Goal: Transaction & Acquisition: Purchase product/service

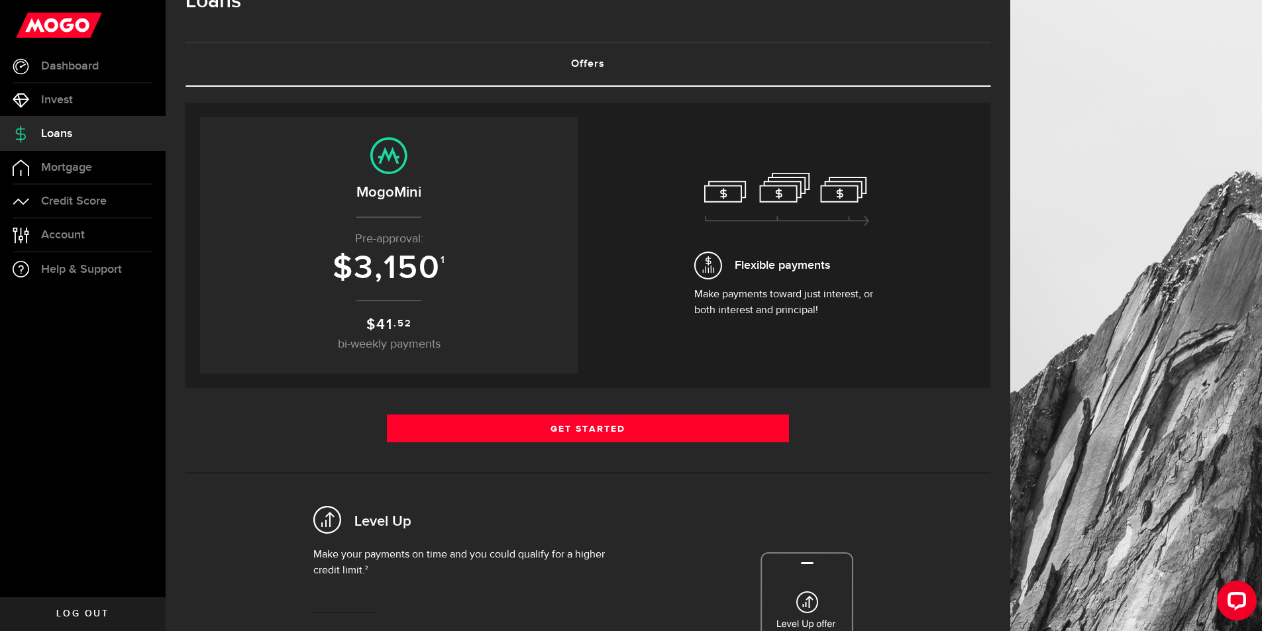
scroll to position [66, 0]
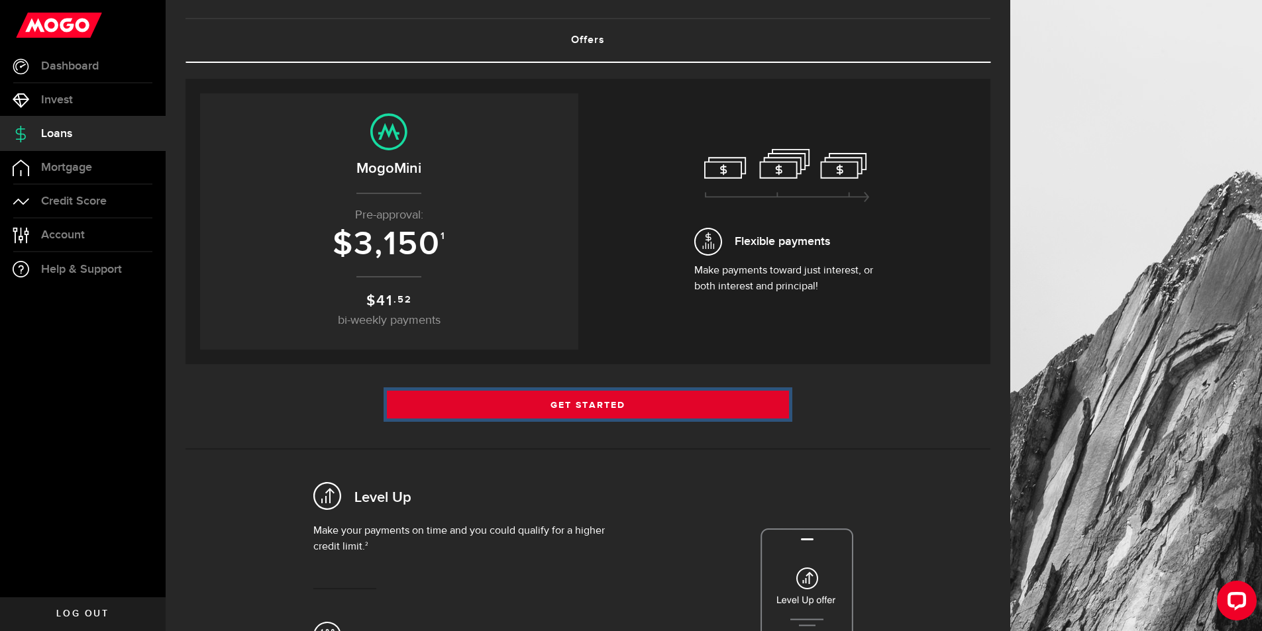
click at [603, 406] on link "Get Started" at bounding box center [588, 405] width 403 height 28
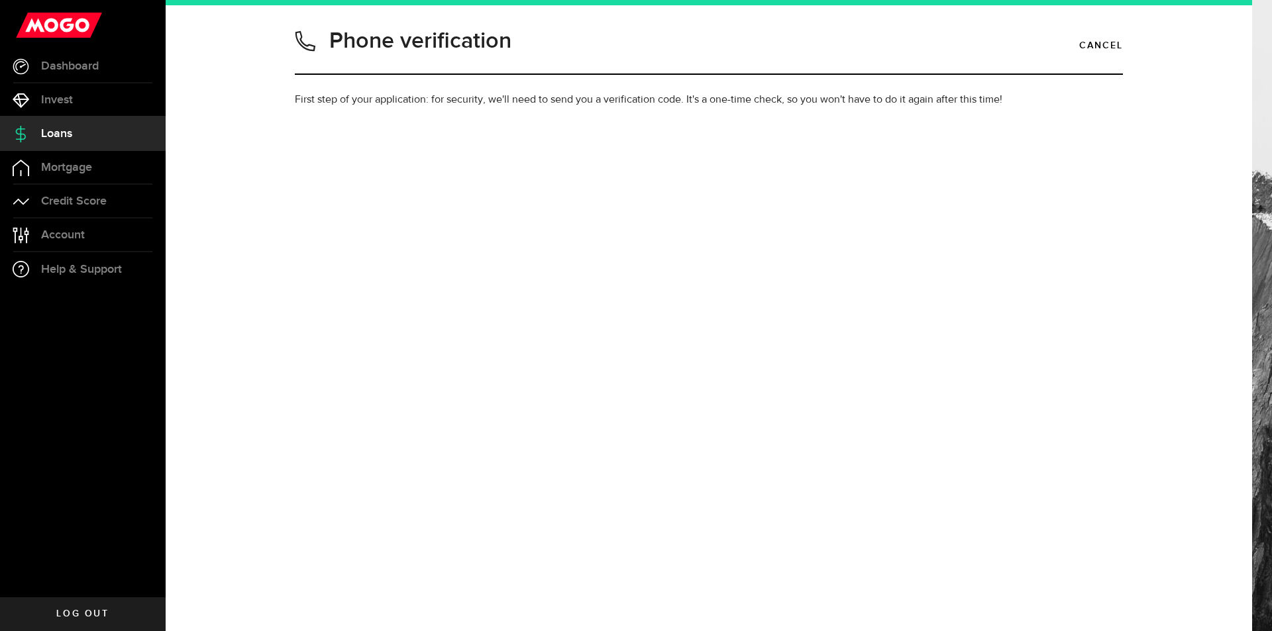
type input "7809088542"
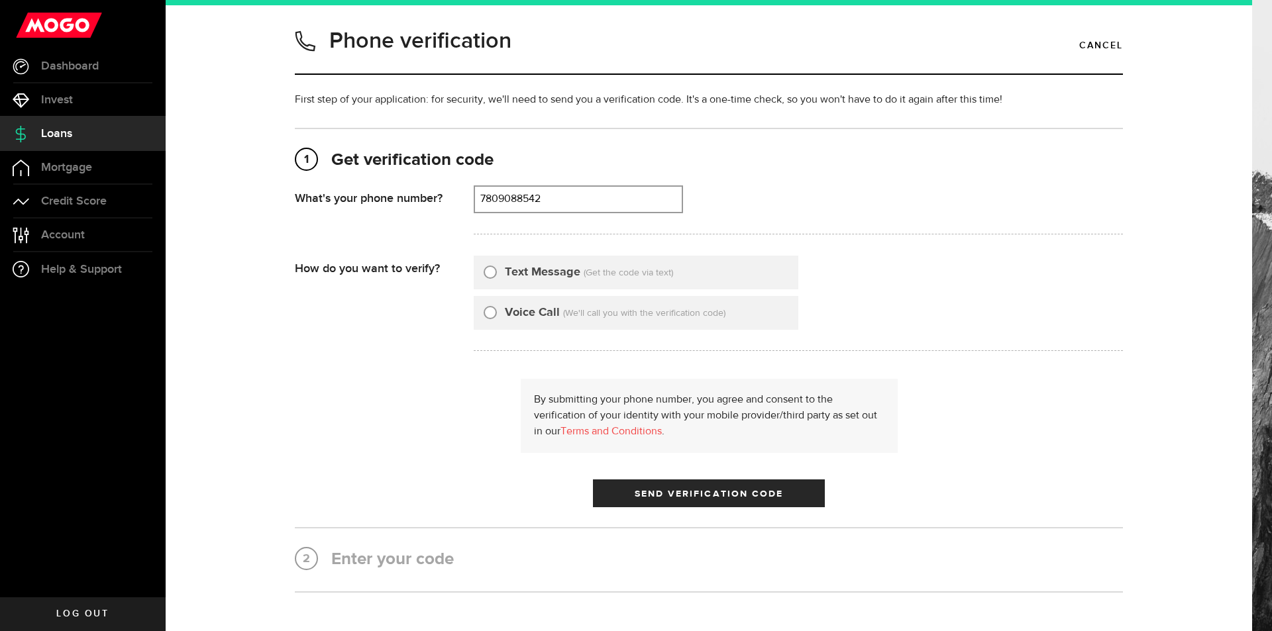
click at [537, 274] on label "Text Message" at bounding box center [543, 273] width 76 height 18
click at [497, 274] on input "Text Message" at bounding box center [490, 270] width 13 height 13
radio input "true"
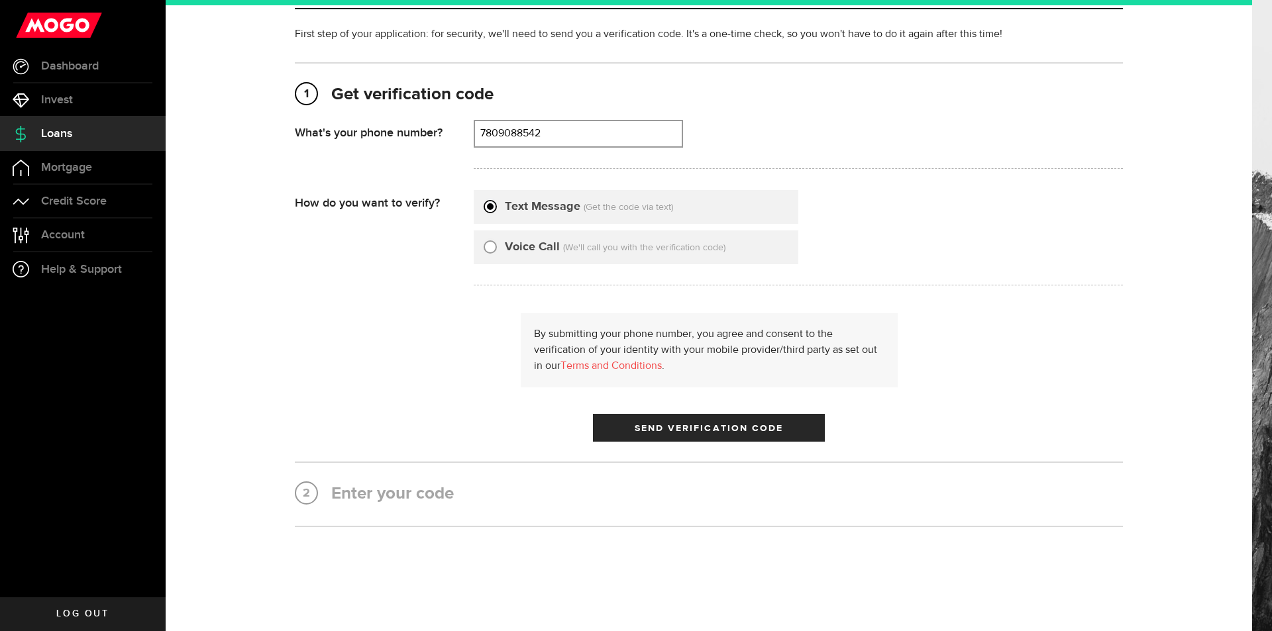
scroll to position [66, 0]
click at [677, 427] on span "Send Verification Code" at bounding box center [709, 427] width 149 height 9
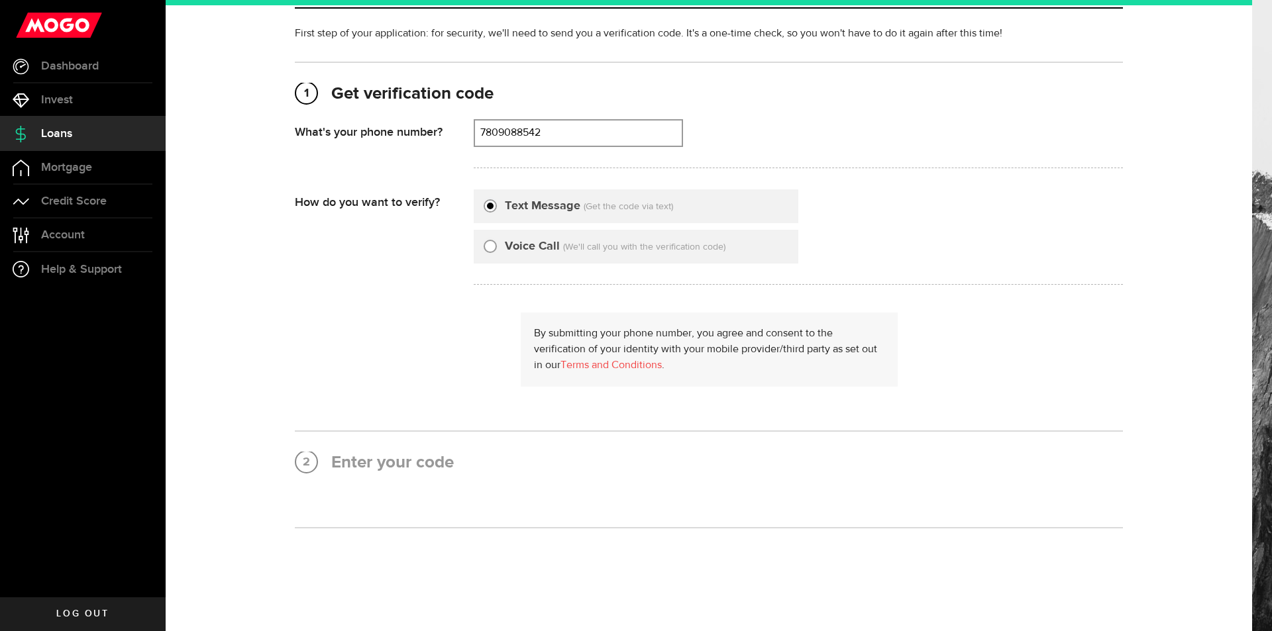
scroll to position [0, 0]
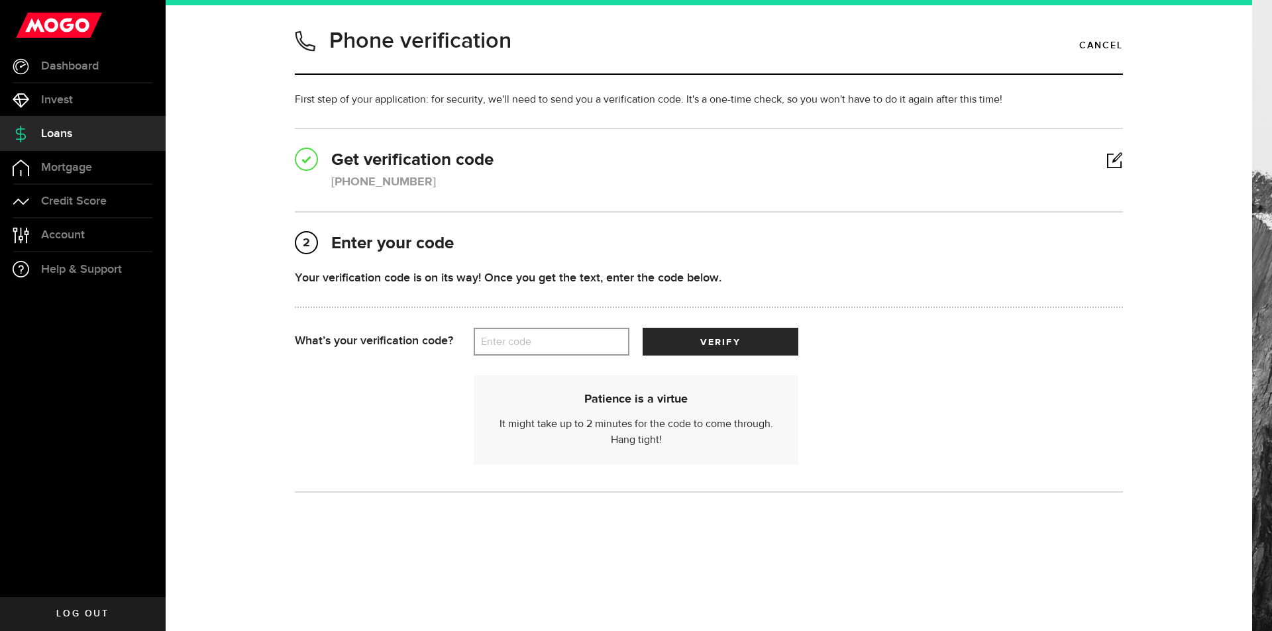
click at [546, 329] on label "Enter code" at bounding box center [552, 342] width 156 height 27
click at [546, 329] on input "Enter code" at bounding box center [552, 342] width 156 height 28
click at [551, 339] on label "Enter code" at bounding box center [552, 342] width 156 height 27
click at [551, 339] on input "Enter code" at bounding box center [552, 342] width 156 height 28
type input "11113"
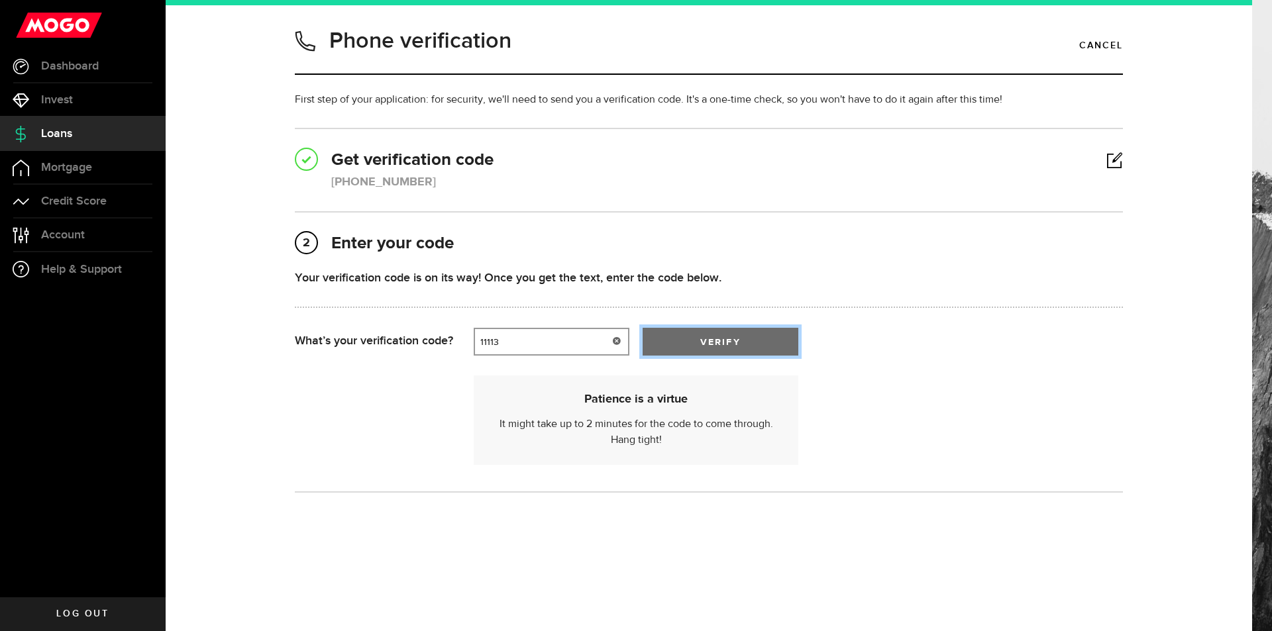
click at [728, 346] on span "submit" at bounding box center [721, 345] width 20 height 20
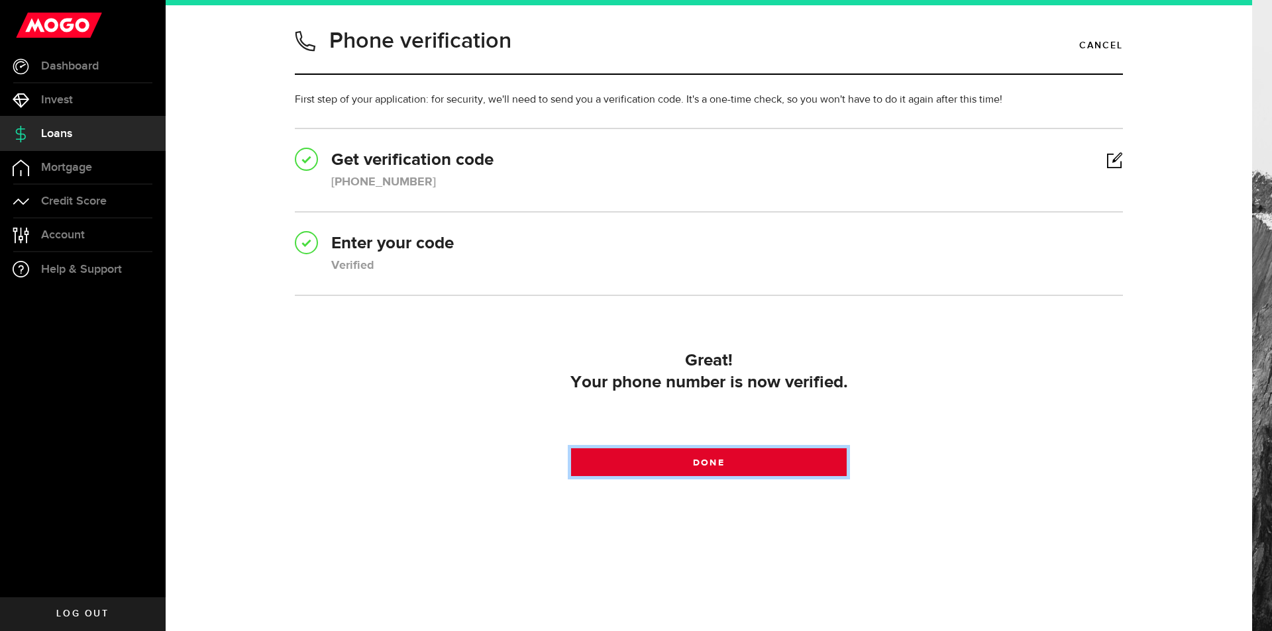
click at [725, 463] on link "Done" at bounding box center [709, 463] width 276 height 28
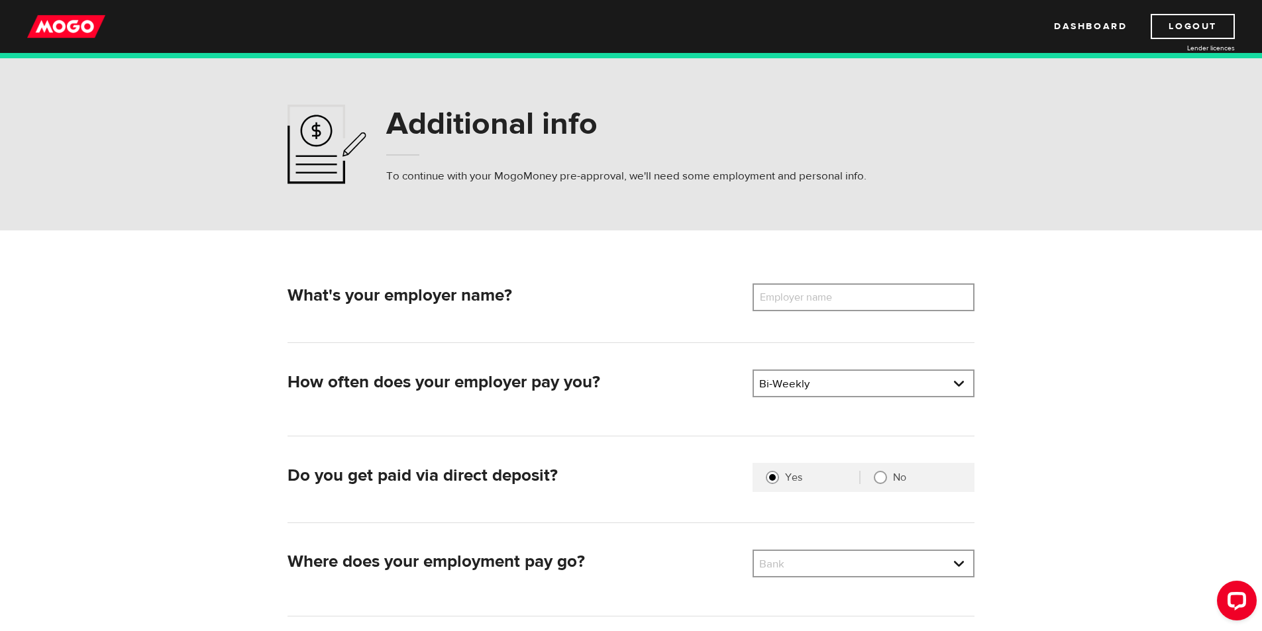
click at [797, 309] on label "Employer name" at bounding box center [806, 298] width 107 height 28
click at [797, 309] on input "Employer name" at bounding box center [864, 298] width 222 height 28
type input "Plainsman mfg inc."
click at [600, 343] on hr at bounding box center [631, 343] width 687 height 1
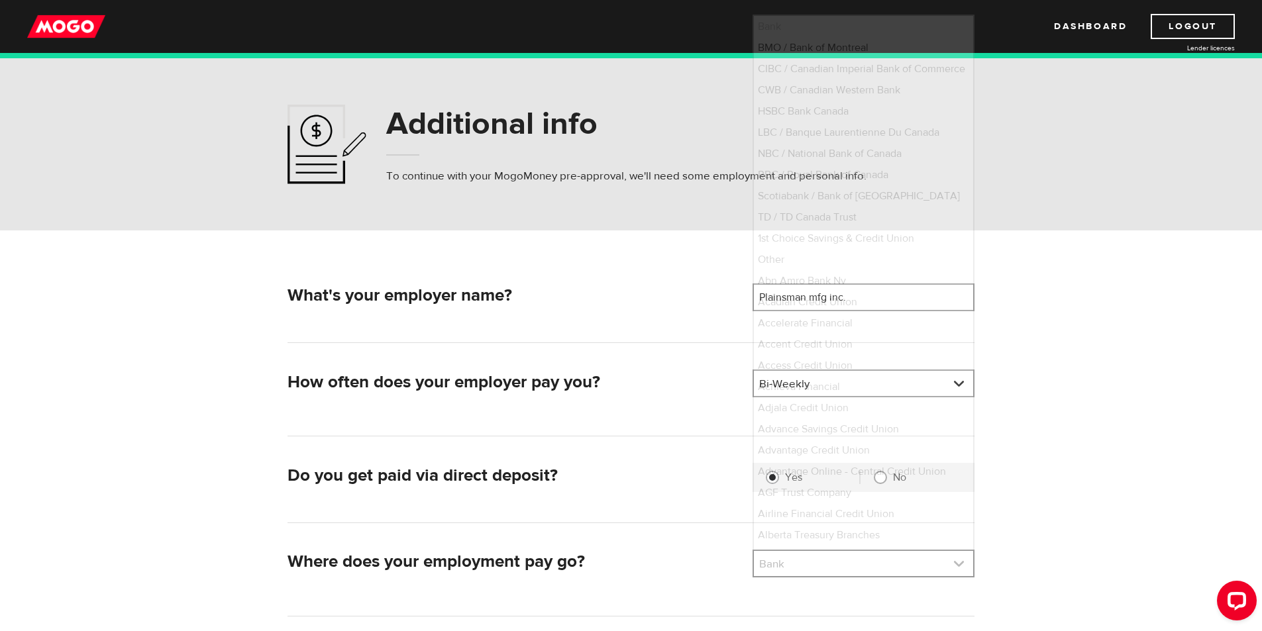
click at [792, 573] on link at bounding box center [863, 563] width 219 height 25
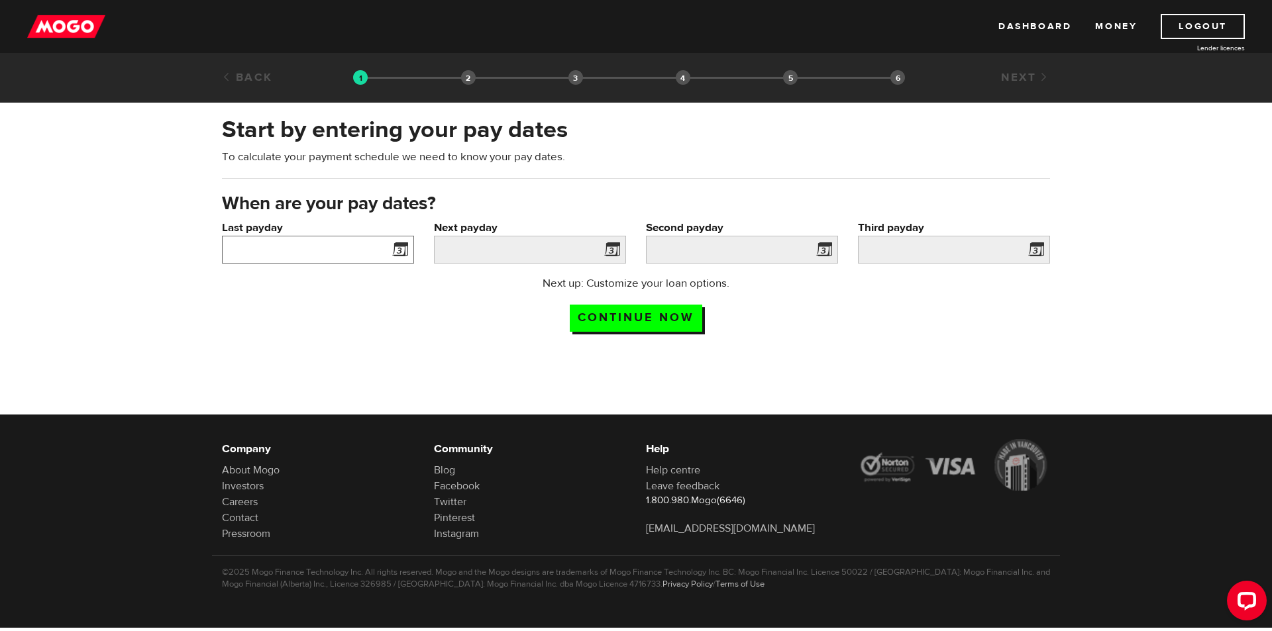
click at [339, 256] on input "Last payday" at bounding box center [318, 250] width 192 height 28
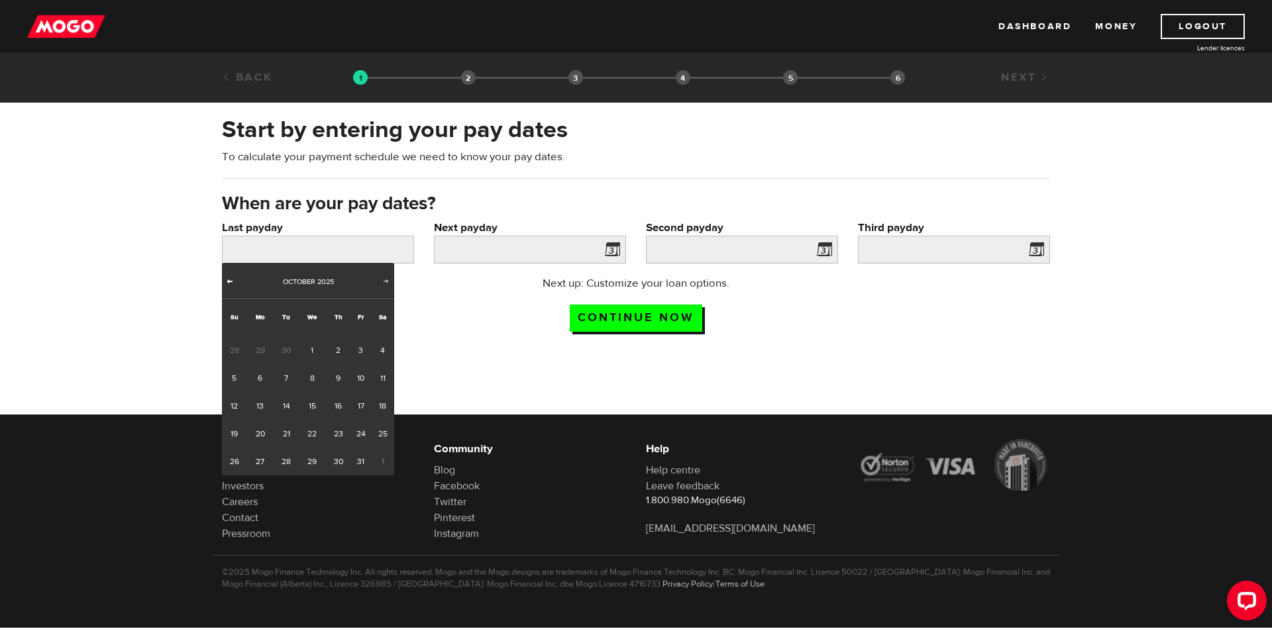
click at [233, 285] on span "Prev" at bounding box center [230, 281] width 11 height 11
click at [361, 432] on link "26" at bounding box center [360, 434] width 21 height 28
type input "2025/09/26"
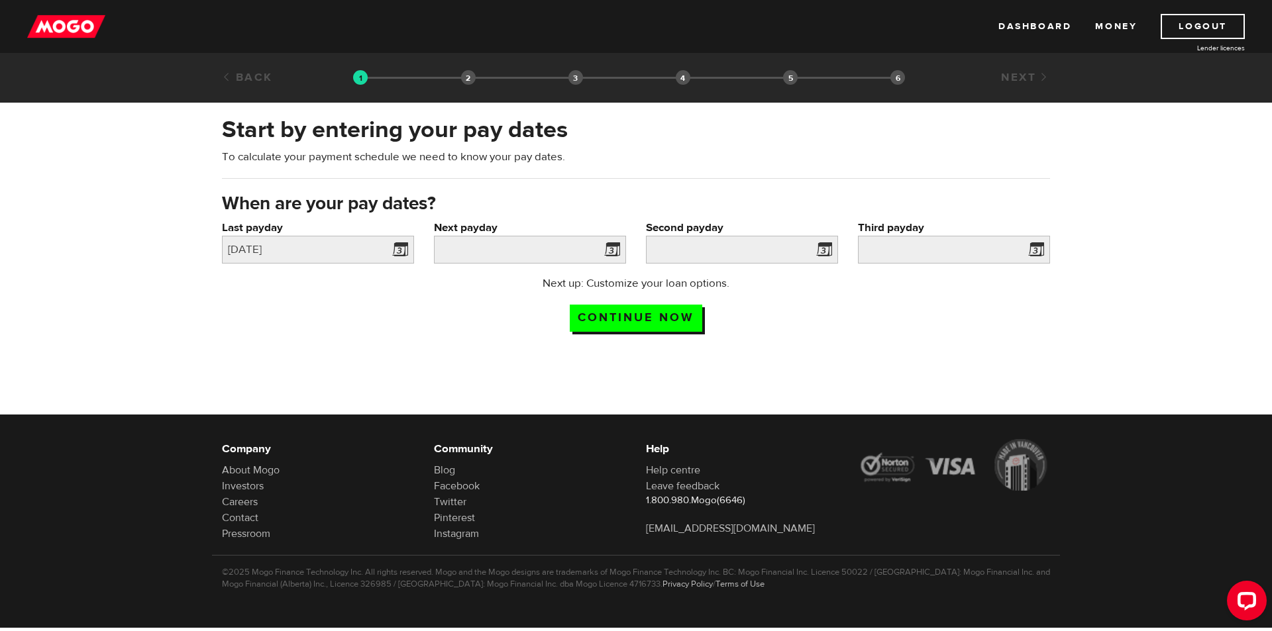
click at [606, 254] on span at bounding box center [610, 251] width 20 height 21
click at [610, 253] on span at bounding box center [610, 251] width 20 height 21
click at [589, 250] on input "Next payday" at bounding box center [530, 250] width 192 height 28
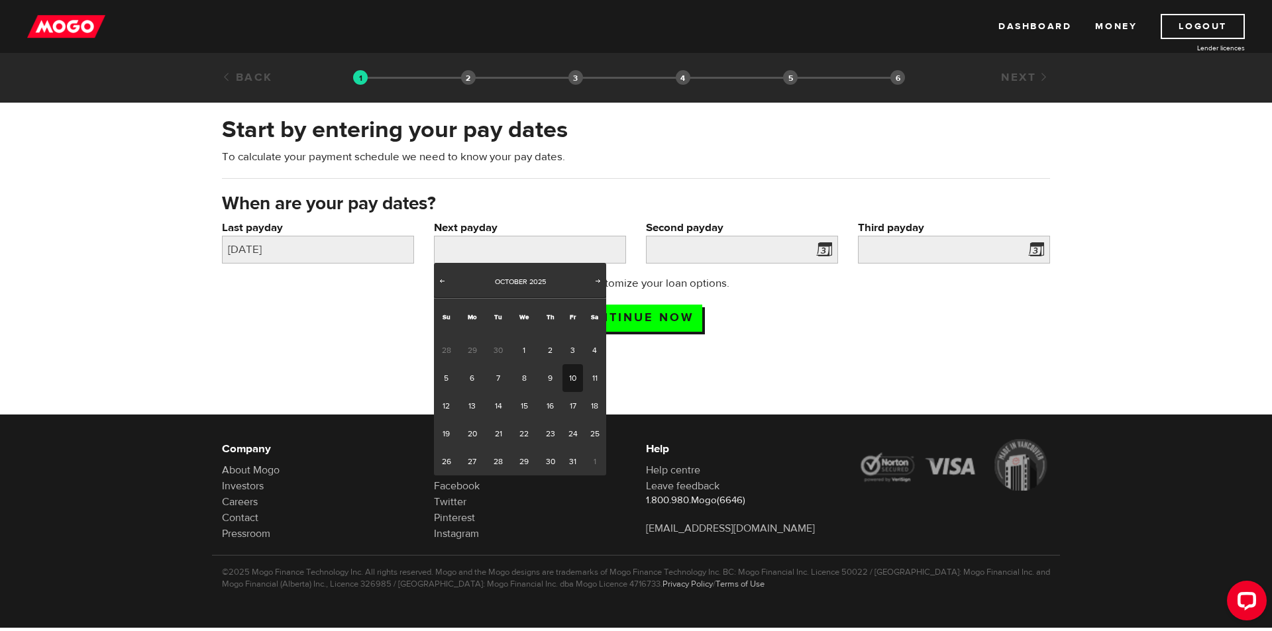
click at [569, 373] on link "10" at bounding box center [573, 378] width 21 height 28
type input "2025/10/10"
type input "2025/10/24"
type input "2025/11/7"
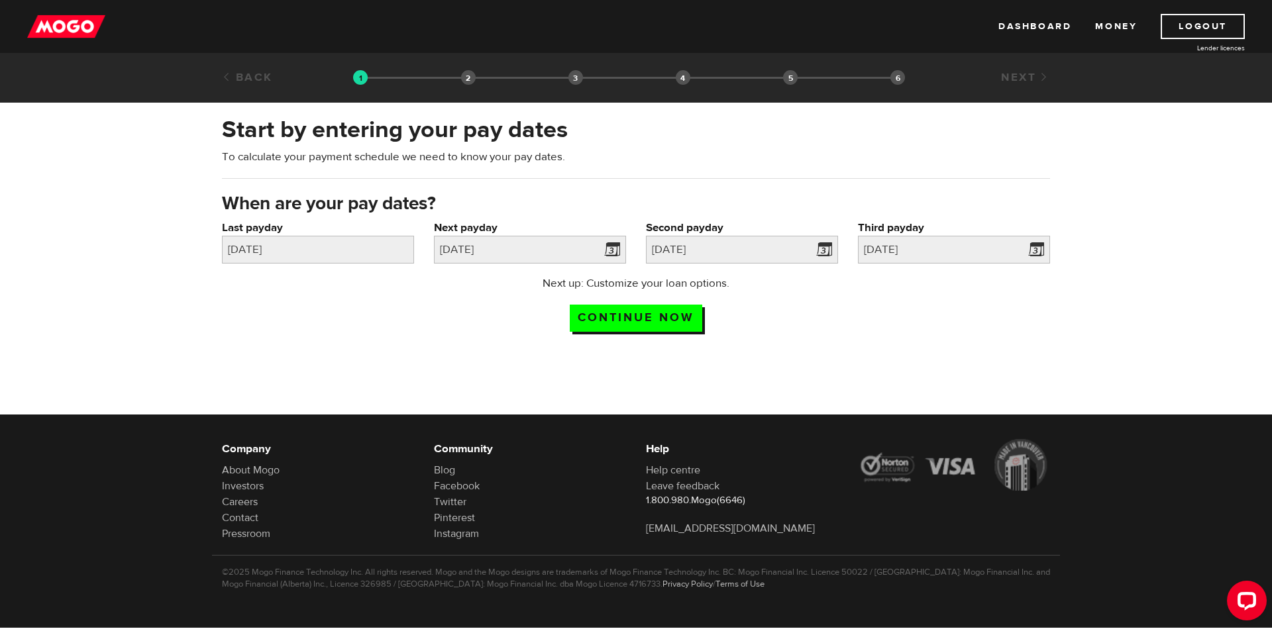
click at [823, 296] on div "Next up: Customize your loan options. Continue now" at bounding box center [636, 309] width 848 height 66
click at [795, 300] on div "Next up: Customize your loan options. Continue now" at bounding box center [636, 309] width 848 height 66
click at [824, 307] on div "Next up: Customize your loan options. Continue now" at bounding box center [636, 309] width 848 height 66
click at [692, 324] on input "Continue now" at bounding box center [636, 318] width 133 height 27
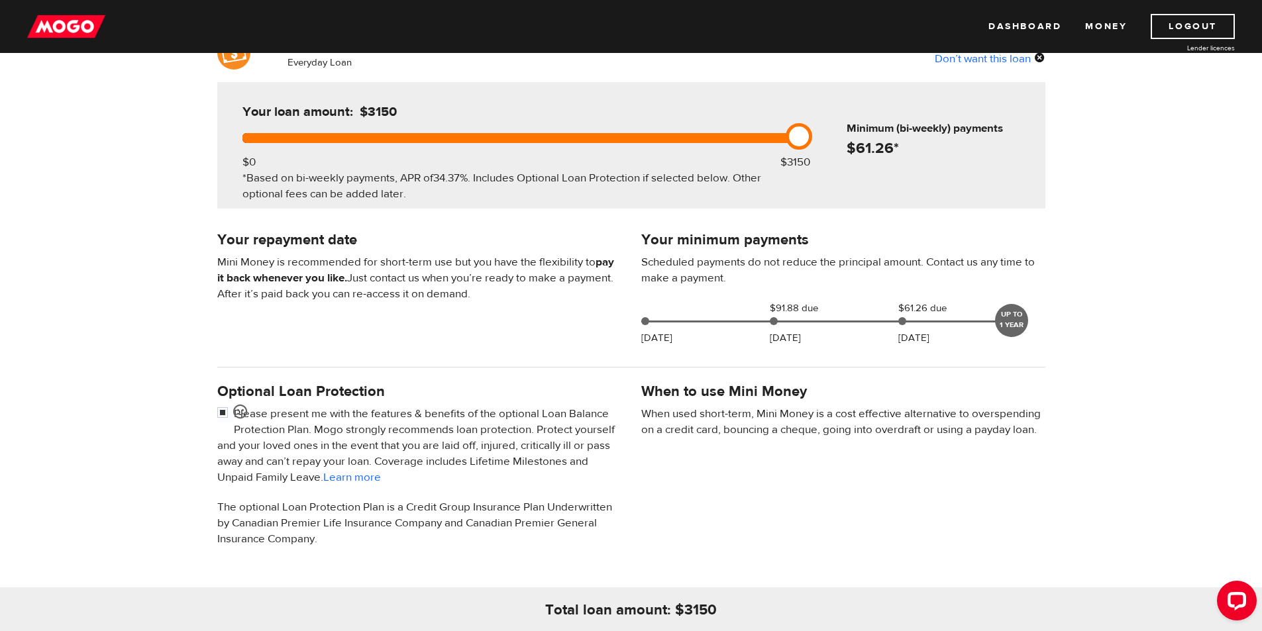
scroll to position [133, 0]
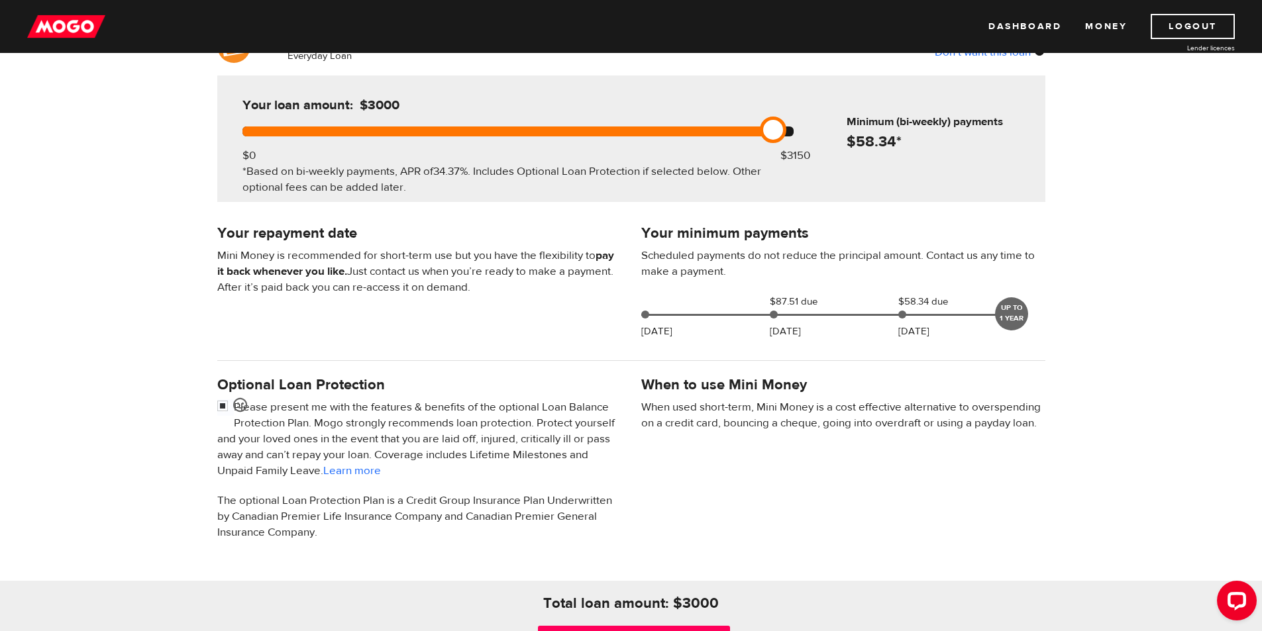
drag, startPoint x: 794, startPoint y: 135, endPoint x: 777, endPoint y: 156, distance: 26.9
click at [777, 156] on div "Your loan amount: $3000 $0 $3150 *Based on bi-weekly payments, APR of 34.37% . …" at bounding box center [518, 139] width 591 height 127
click at [482, 335] on div "Your minimum payments Scheduled payments do not reduce the principal amount. Co…" at bounding box center [631, 284] width 848 height 125
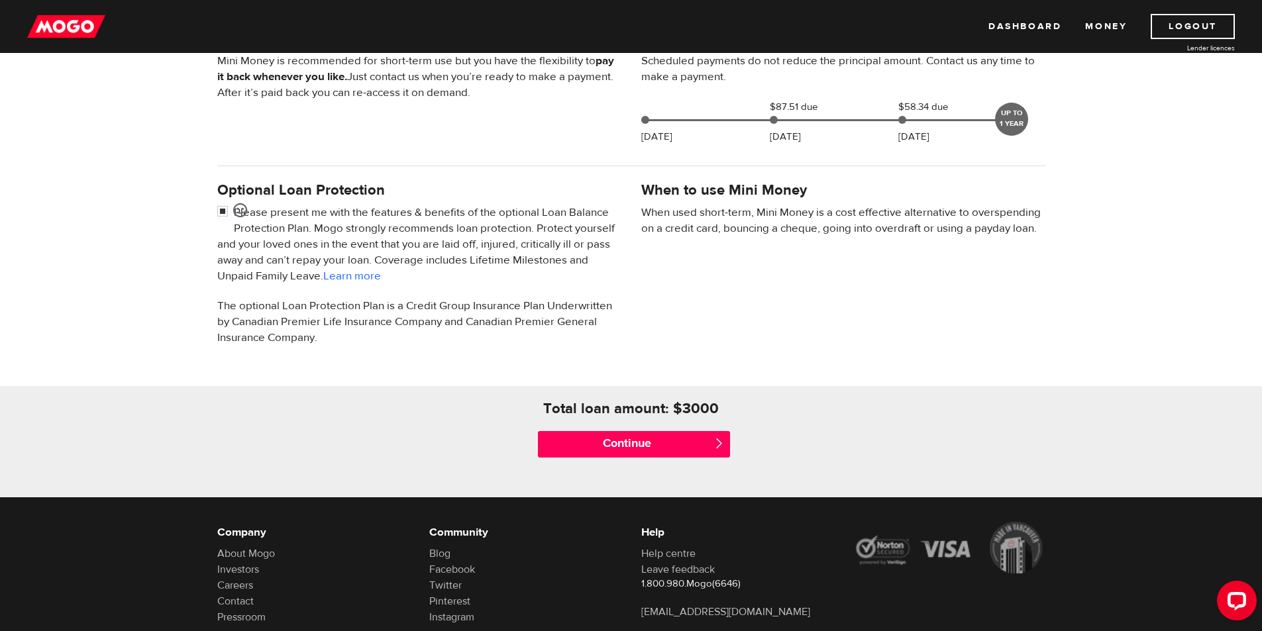
scroll to position [331, 0]
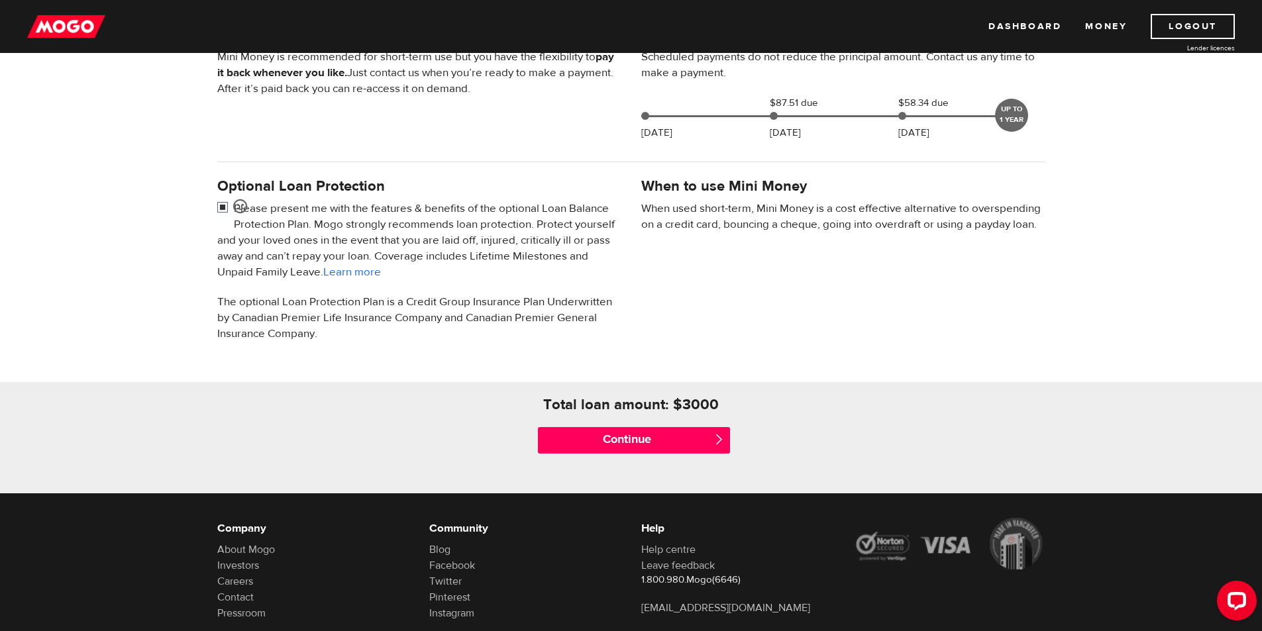
click at [222, 207] on input "checkbox" at bounding box center [225, 209] width 17 height 17
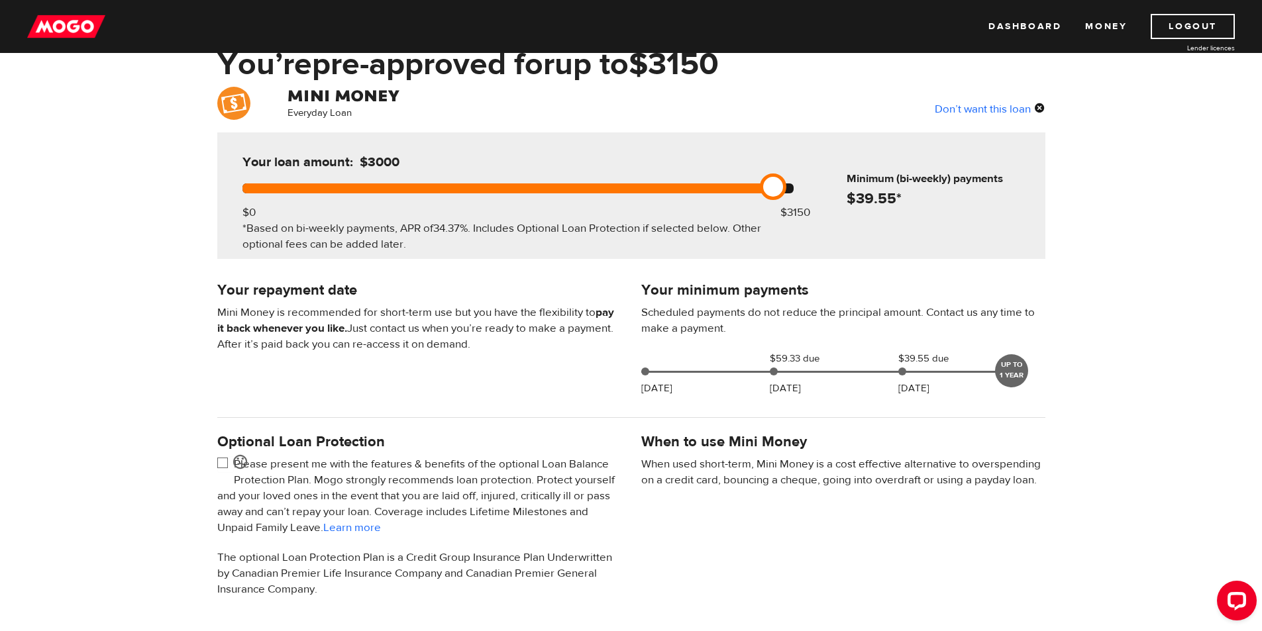
scroll to position [66, 0]
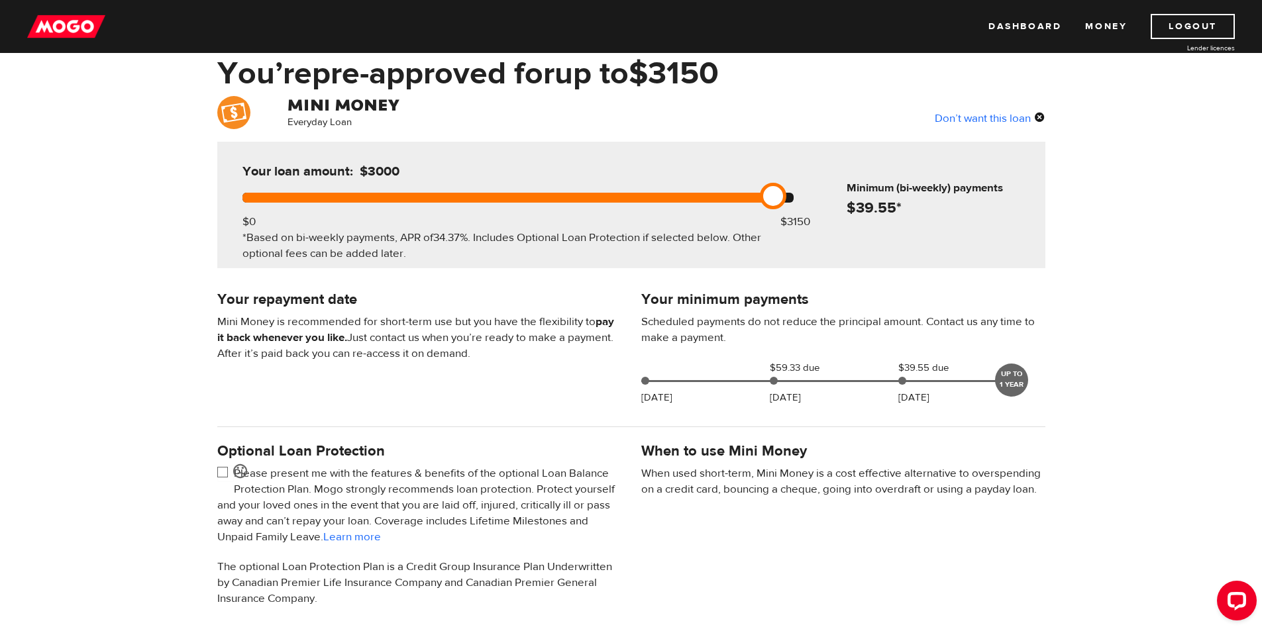
click at [219, 476] on input "checkbox" at bounding box center [225, 474] width 17 height 17
click at [224, 471] on input "checkbox" at bounding box center [225, 474] width 17 height 17
checkbox input "false"
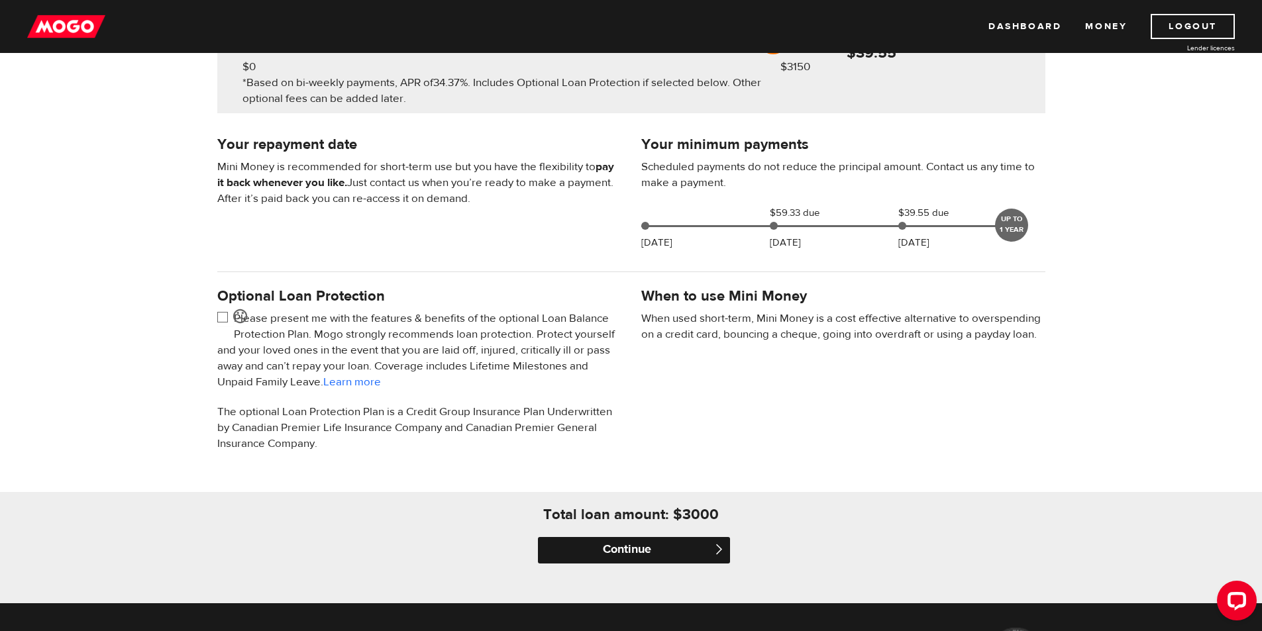
scroll to position [199, 0]
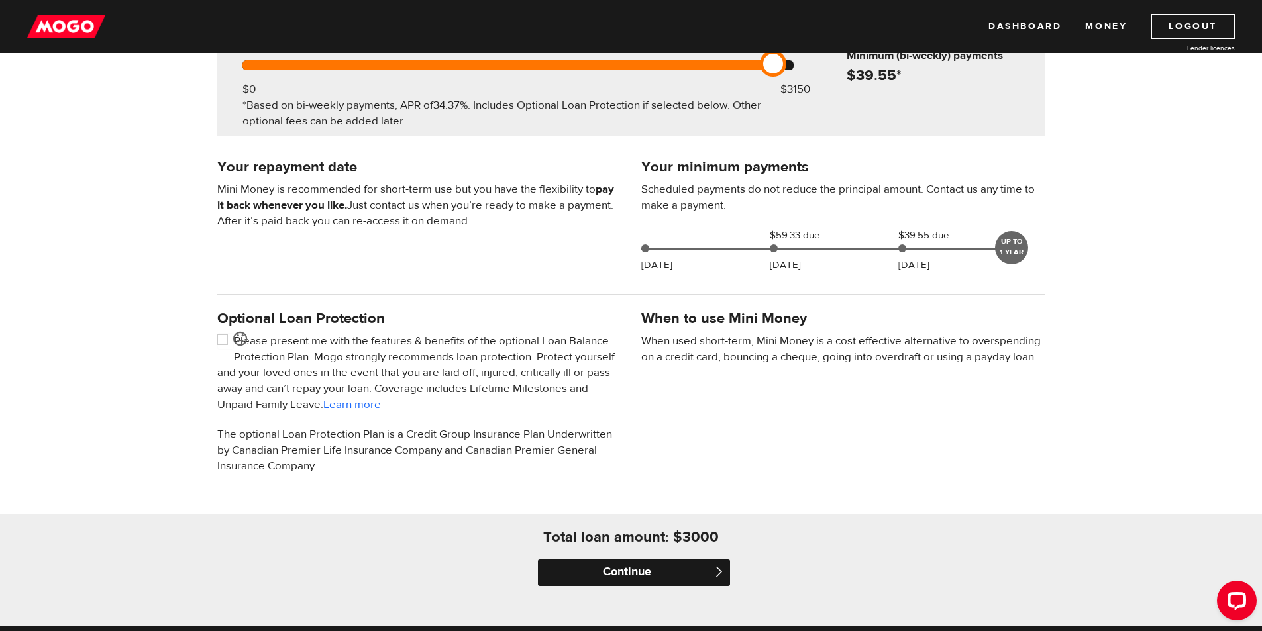
click at [669, 577] on input "Continue" at bounding box center [634, 573] width 192 height 27
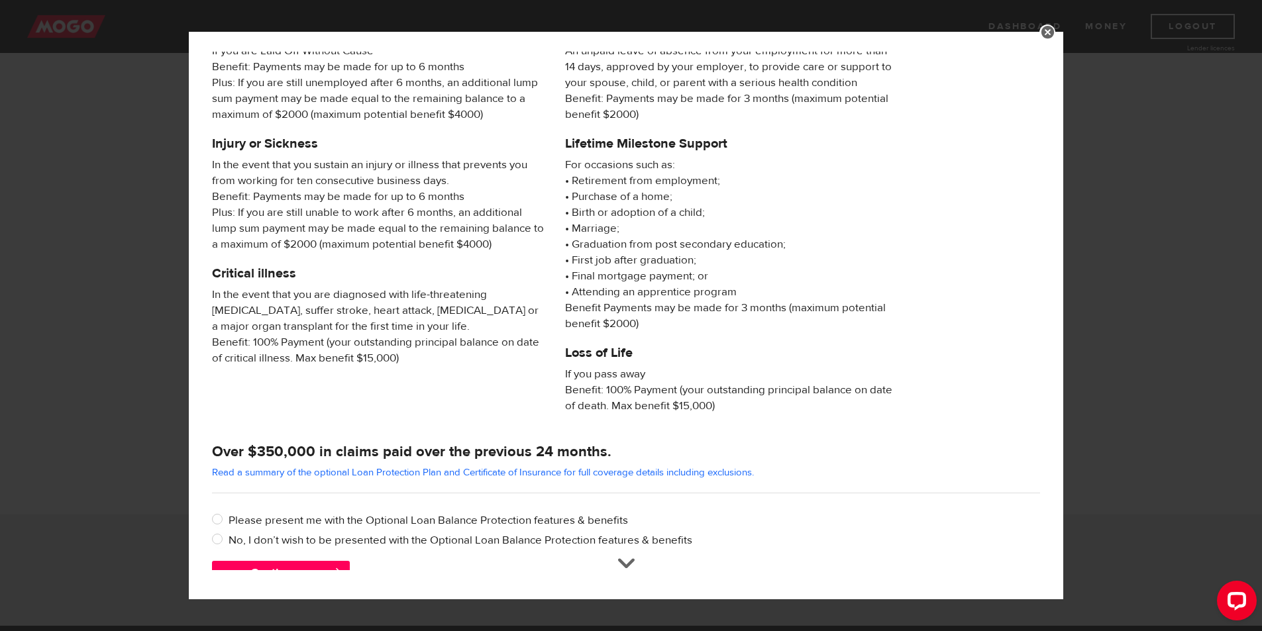
scroll to position [102, 0]
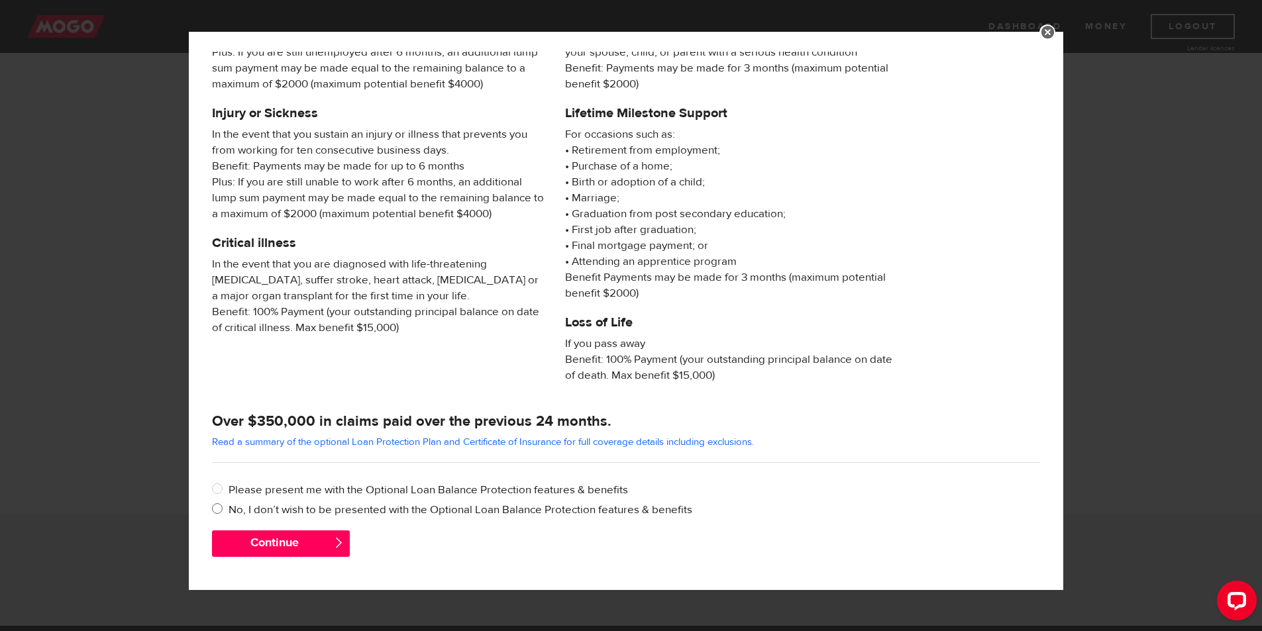
click at [220, 510] on input "No, I don’t wish to be presented with the Optional Loan Balance Protection feat…" at bounding box center [220, 510] width 17 height 17
radio input "true"
click at [279, 545] on button "Continue" at bounding box center [281, 544] width 138 height 27
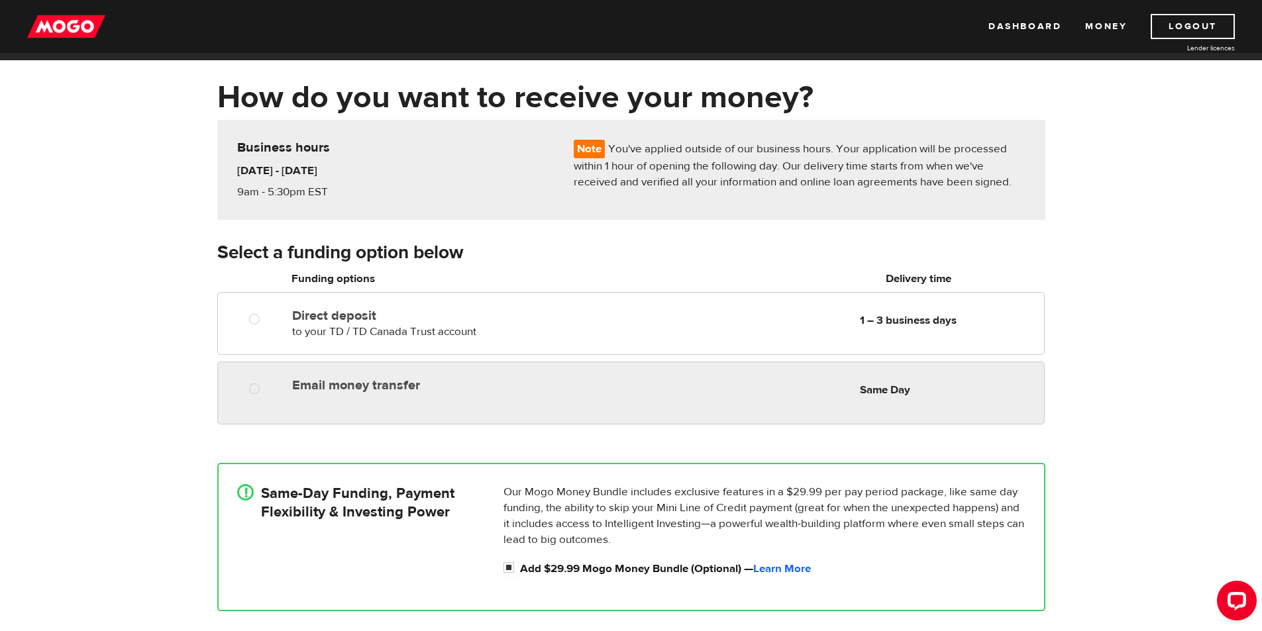
scroll to position [66, 0]
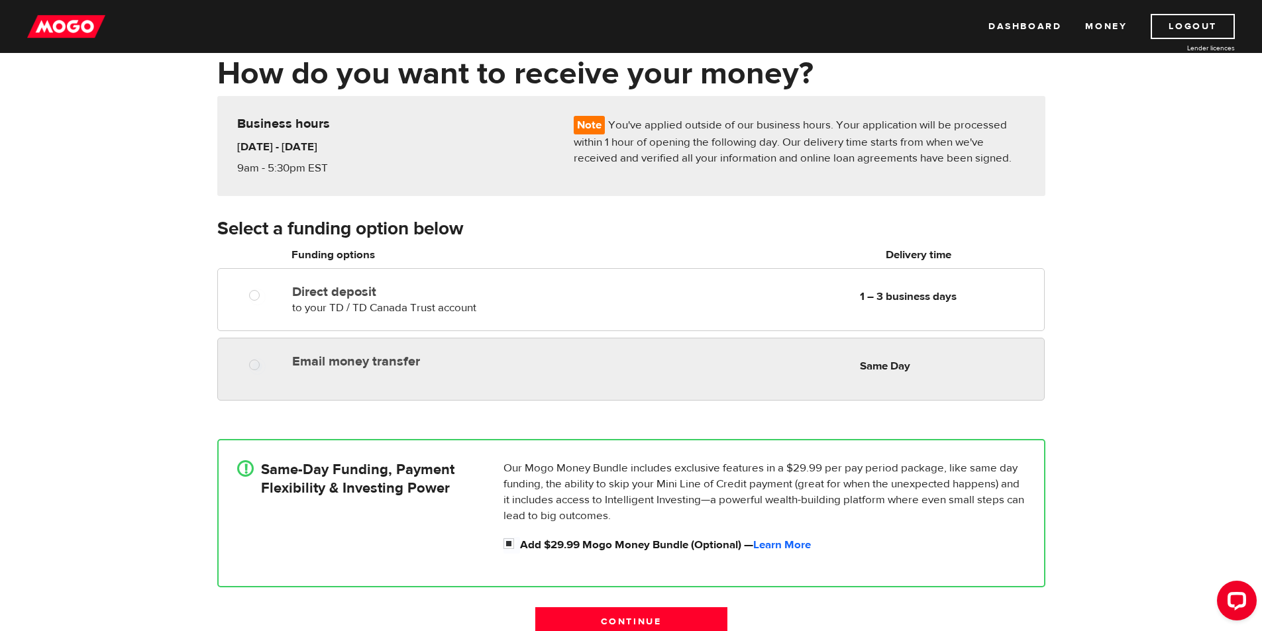
radio input "true"
click at [371, 360] on label "Email money transfer" at bounding box center [444, 362] width 305 height 16
click at [266, 360] on input "Email money transfer" at bounding box center [257, 366] width 17 height 17
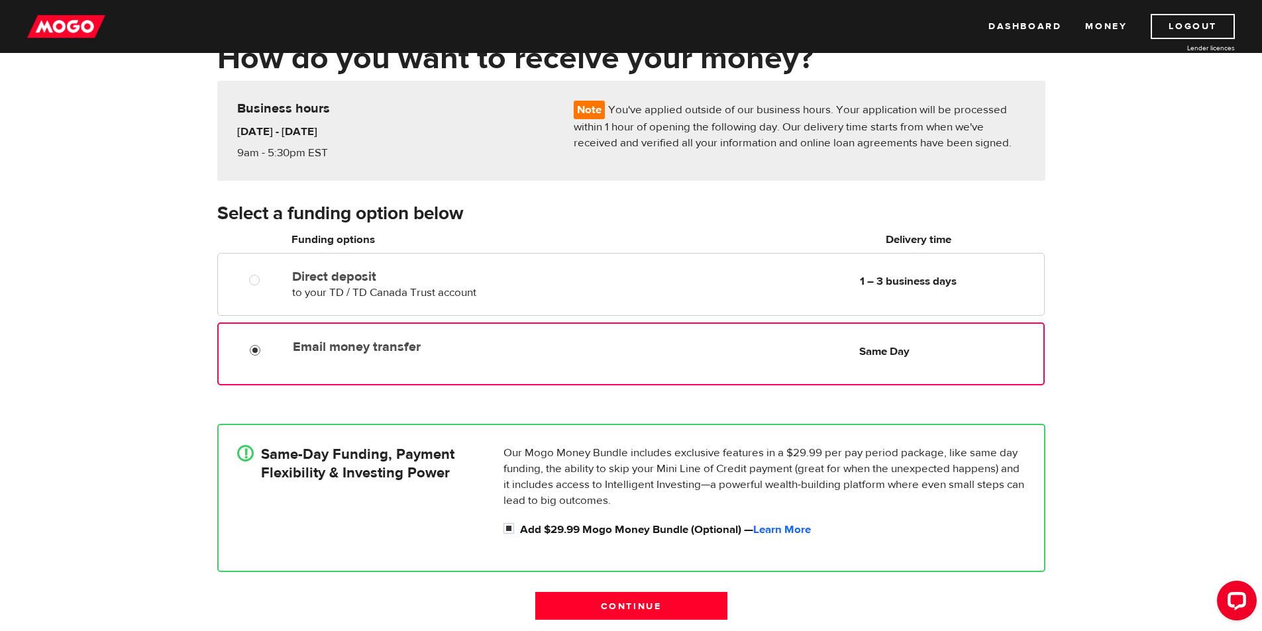
scroll to position [133, 0]
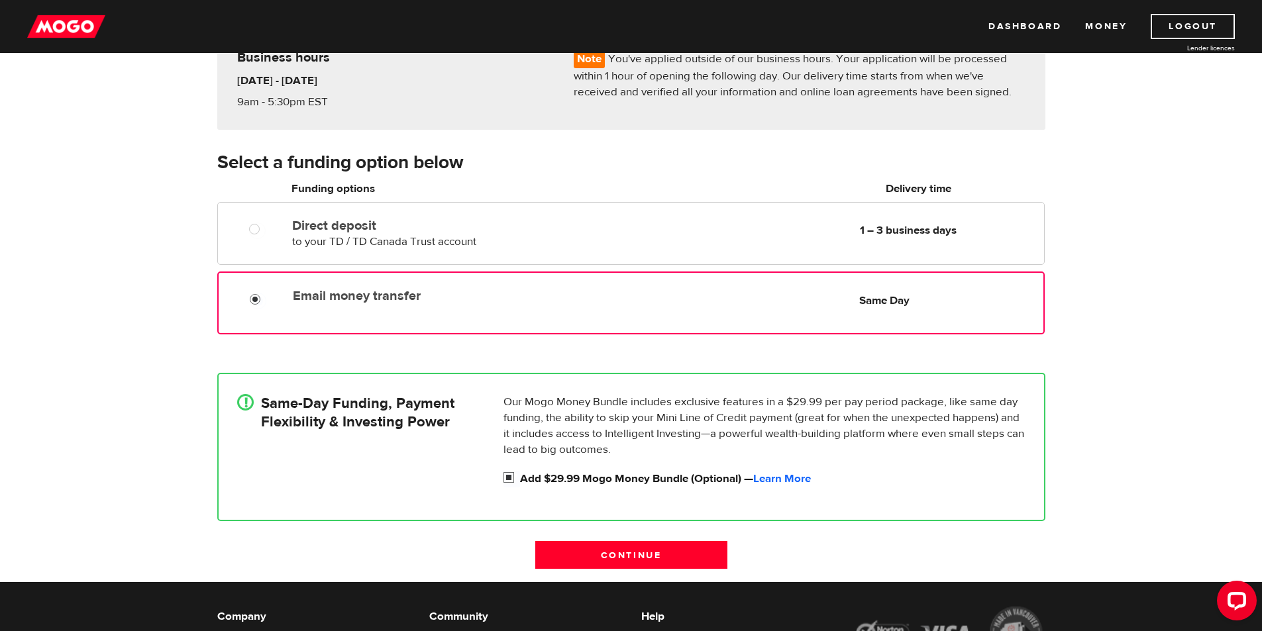
click at [567, 479] on label "Add $29.99 Mogo Money Bundle (Optional) — Learn More" at bounding box center [773, 479] width 506 height 16
click at [520, 479] on input "Add $29.99 Mogo Money Bundle (Optional) — Learn More" at bounding box center [512, 479] width 17 height 17
checkbox input "false"
radio input "false"
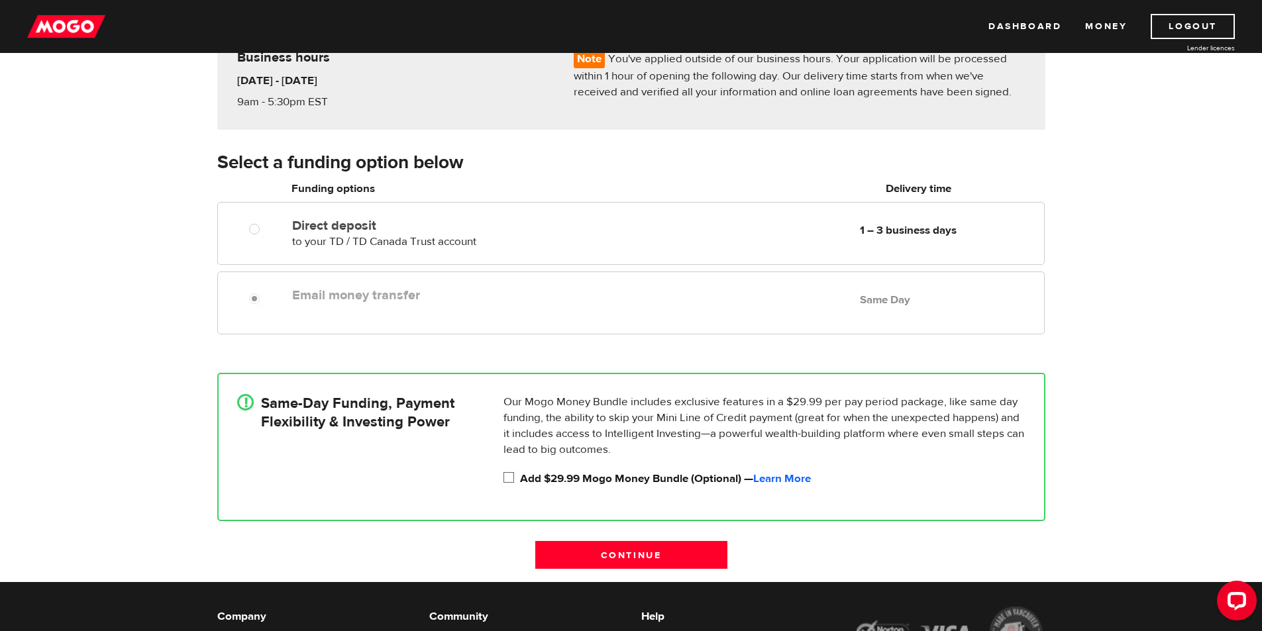
click at [343, 295] on label "Email money transfer" at bounding box center [444, 296] width 305 height 16
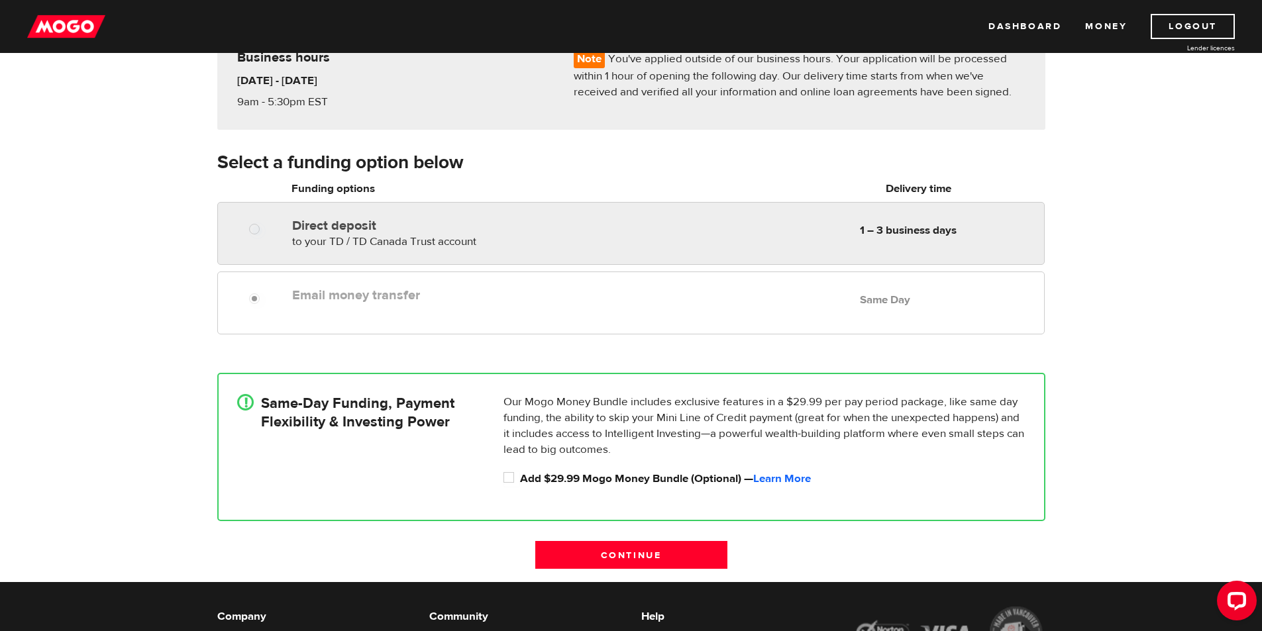
radio input "true"
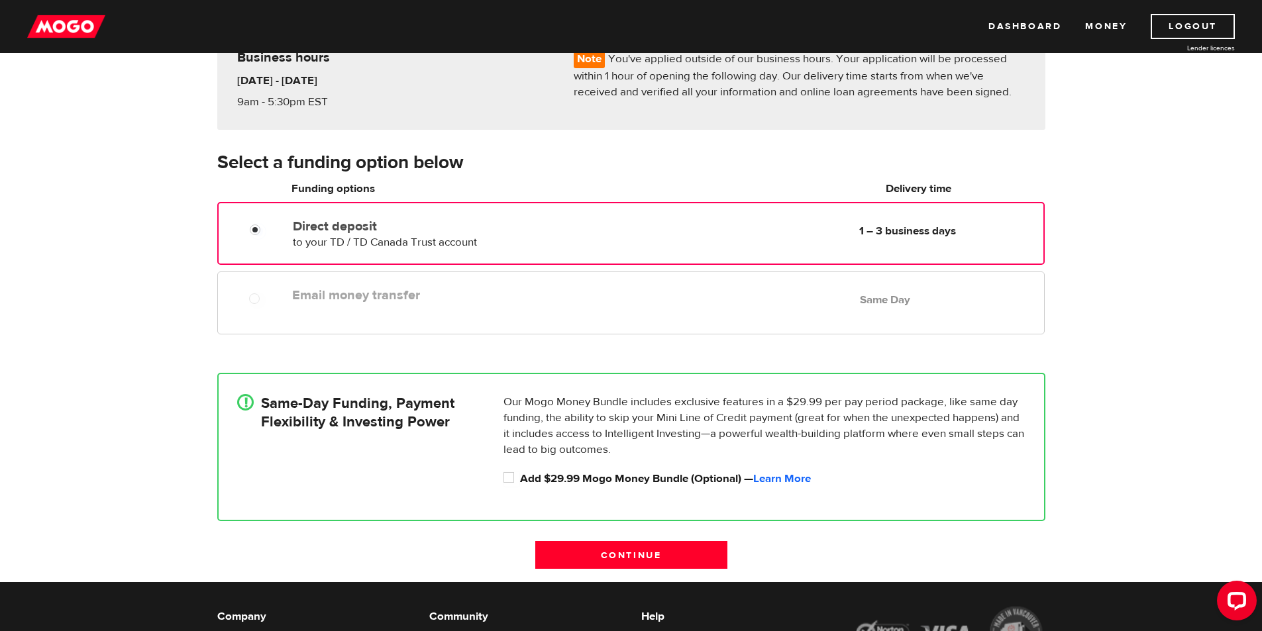
click at [252, 242] on div "Direct deposit to your TD / TD Canada Trust account Delivery in 1 – 3 business …" at bounding box center [631, 231] width 824 height 37
click at [265, 283] on div at bounding box center [253, 295] width 80 height 27
click at [522, 477] on label "Add $29.99 Mogo Money Bundle (Optional) — Learn More" at bounding box center [773, 479] width 506 height 16
click at [520, 477] on input "Add $29.99 Mogo Money Bundle (Optional) — Learn More" at bounding box center [512, 479] width 17 height 17
checkbox input "true"
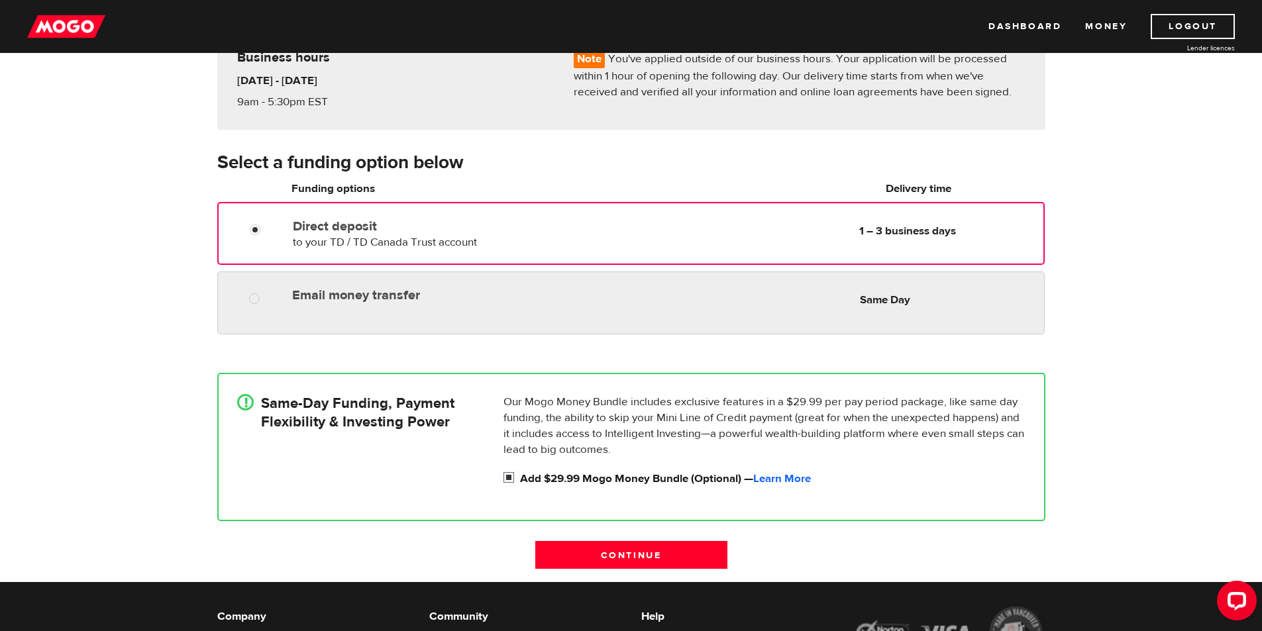
radio input "true"
click at [296, 311] on div "Email money transfer Delivery in Same Day Same Day" at bounding box center [630, 303] width 827 height 63
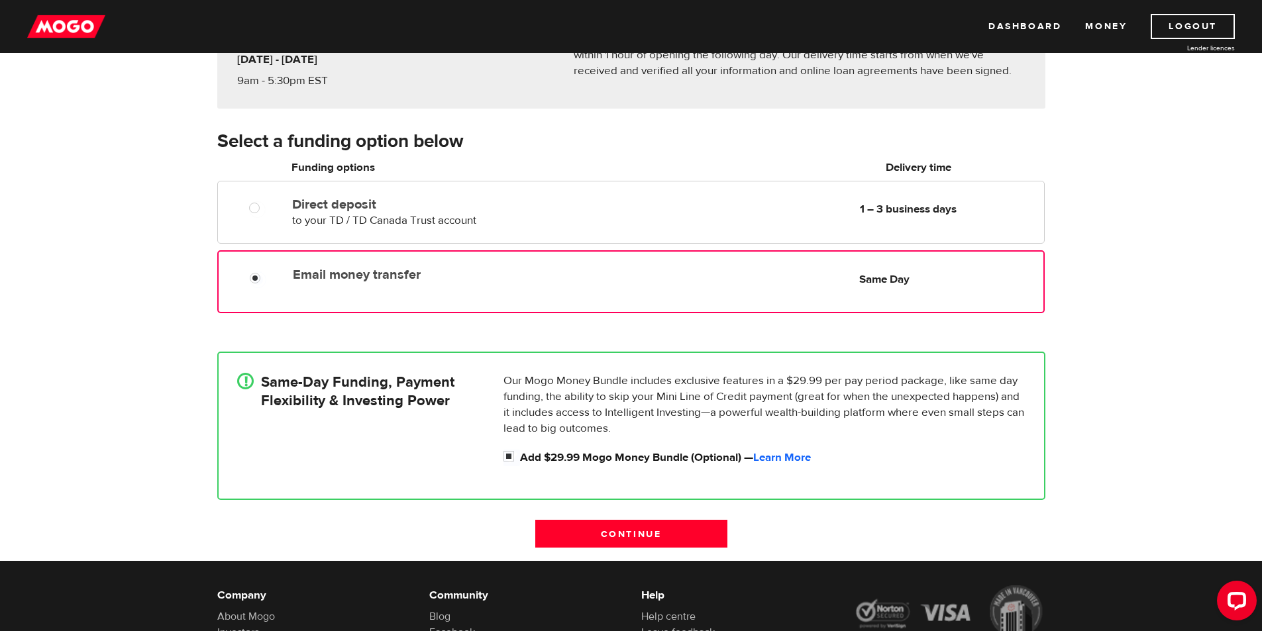
scroll to position [199, 0]
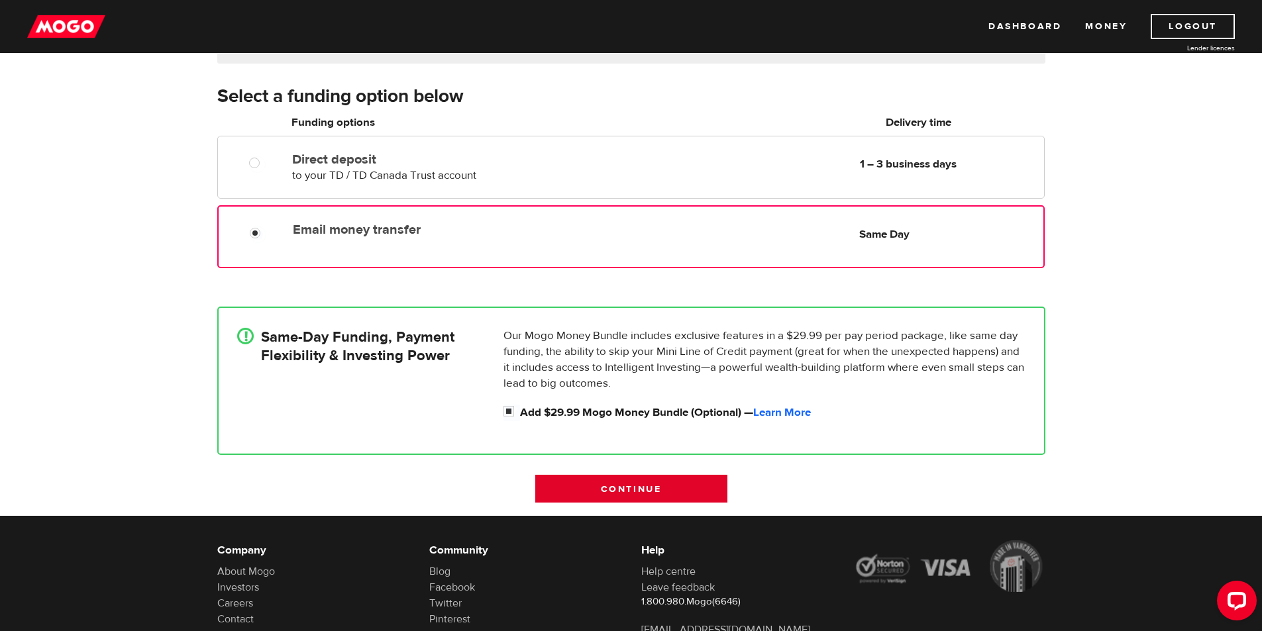
click at [695, 486] on input "Continue" at bounding box center [631, 489] width 192 height 28
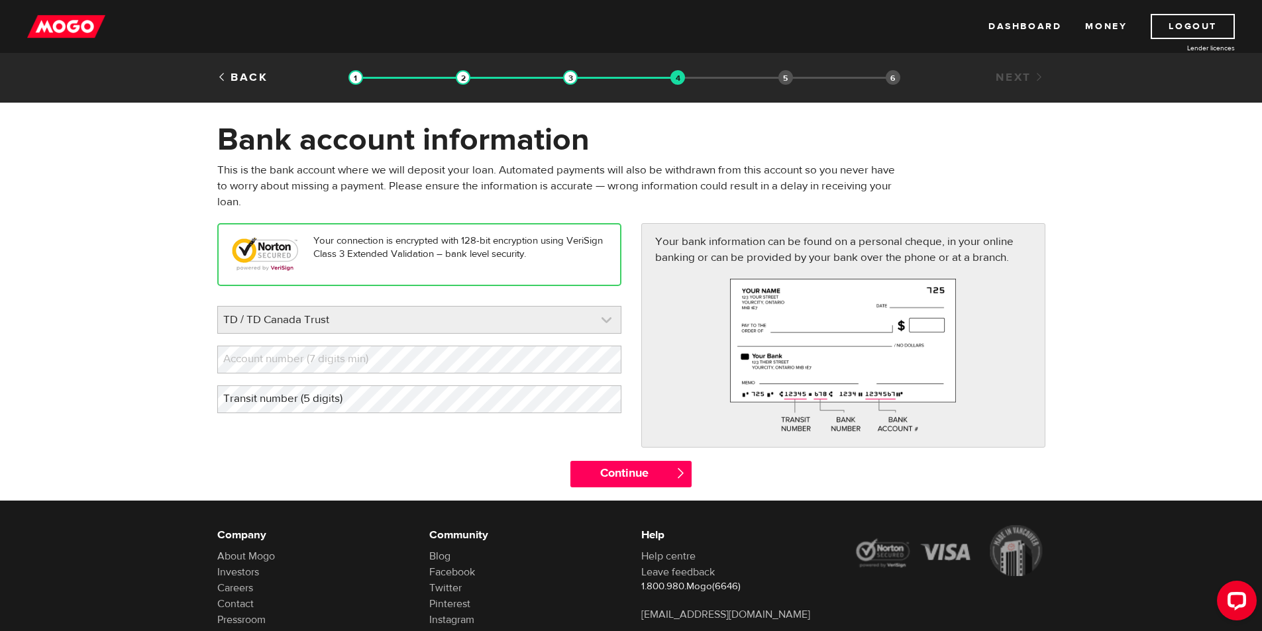
click at [497, 321] on link at bounding box center [419, 320] width 403 height 27
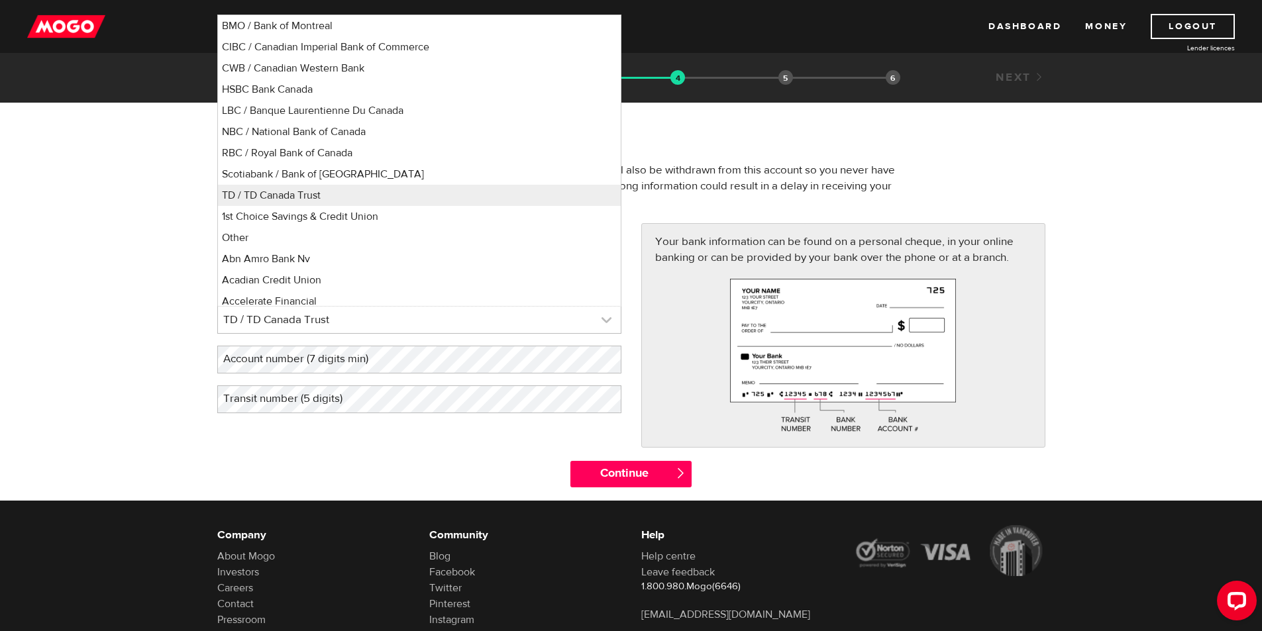
click at [497, 321] on link at bounding box center [419, 320] width 403 height 27
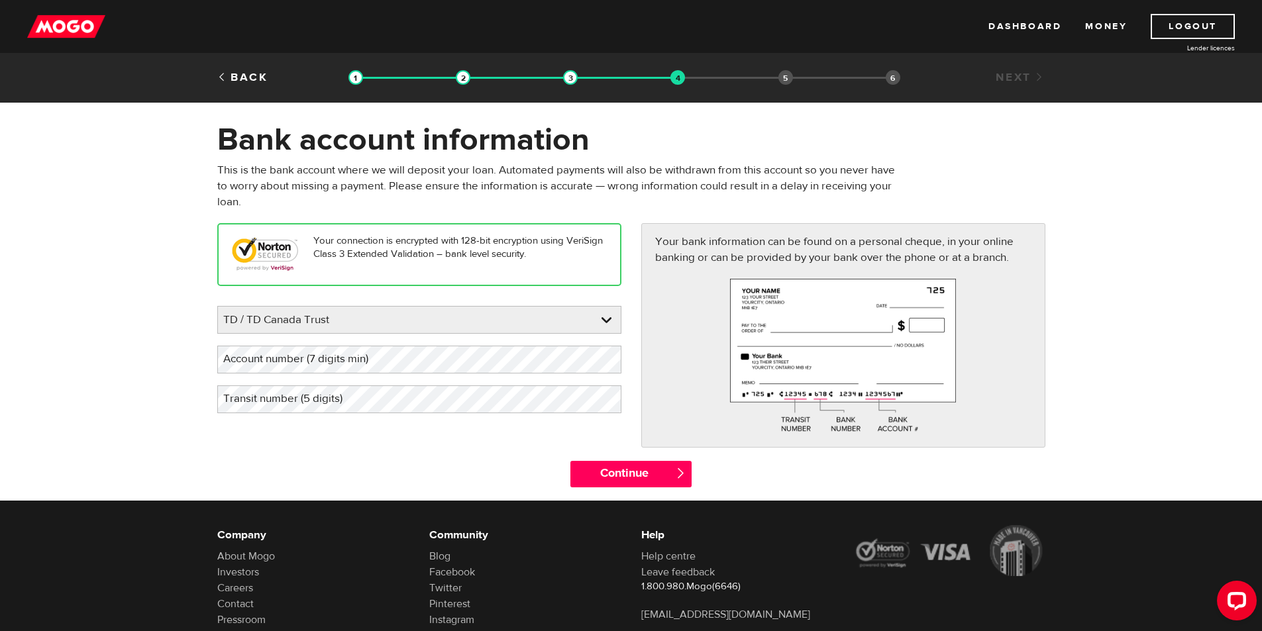
click at [317, 356] on label "Account number (7 digits min)" at bounding box center [306, 359] width 178 height 27
click at [353, 403] on label "Transit number (5 digits)" at bounding box center [293, 399] width 152 height 27
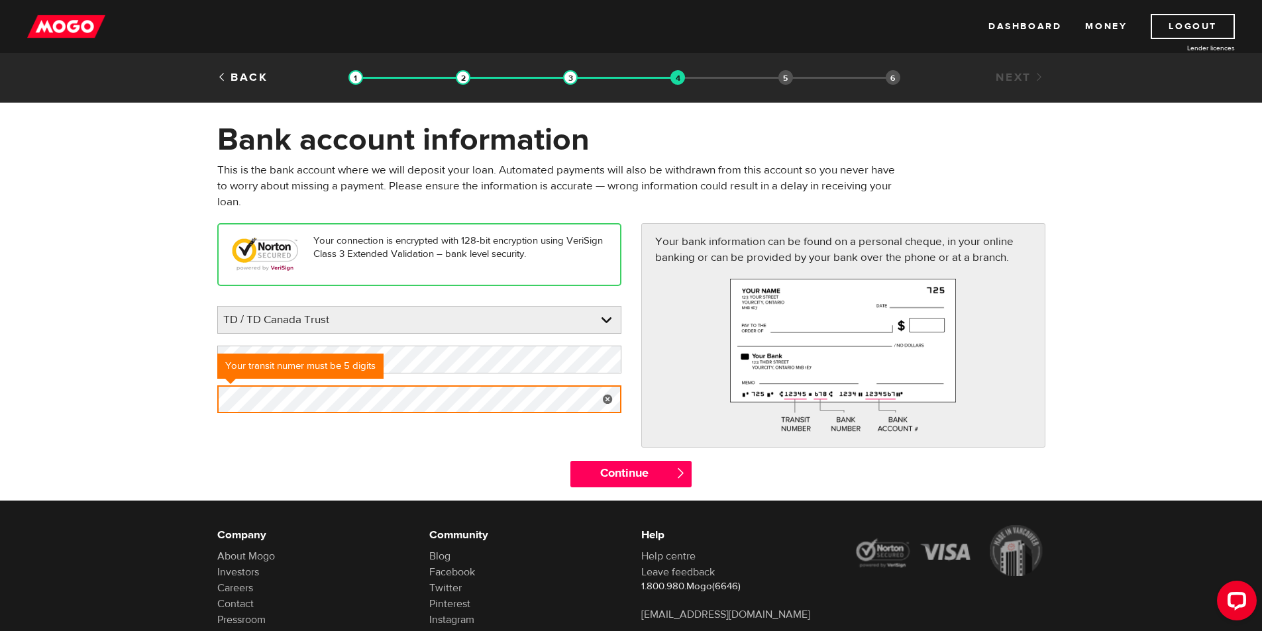
click at [423, 448] on div "Your connection is encrypted with 128-bit encryption using VeriSign Class 3 Ext…" at bounding box center [631, 341] width 848 height 237
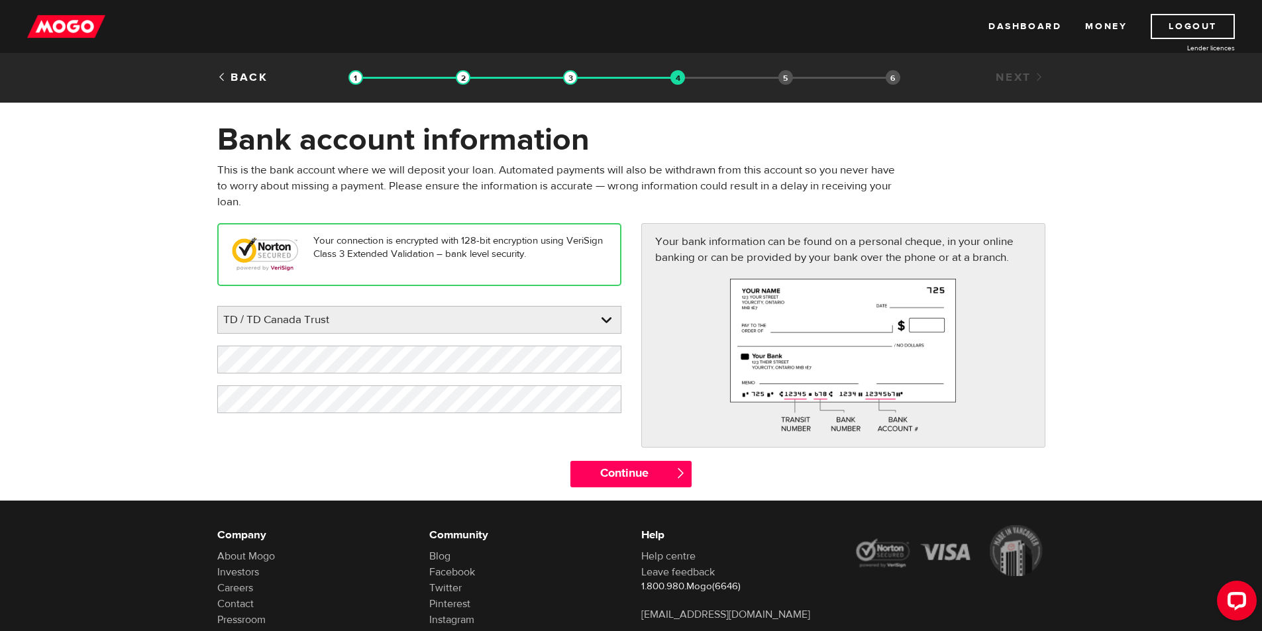
click at [384, 438] on div "Your connection is encrypted with 128-bit encryption using VeriSign Class 3 Ext…" at bounding box center [631, 341] width 848 height 237
click at [608, 472] on input "Continue" at bounding box center [630, 474] width 121 height 27
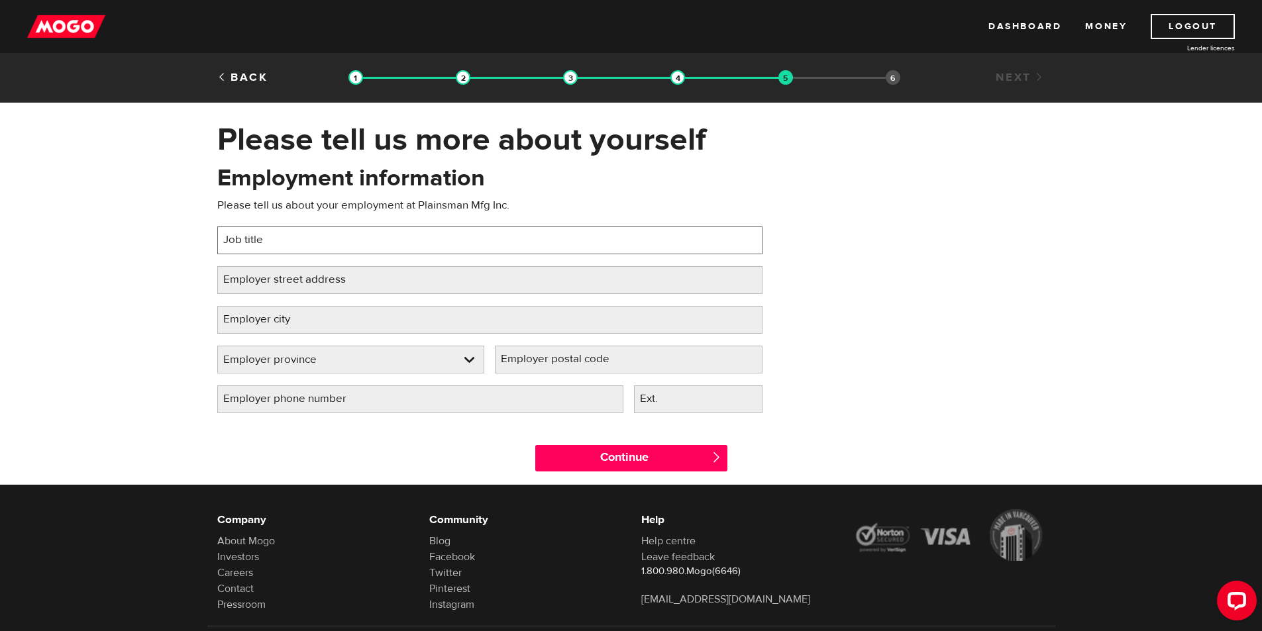
click at [402, 243] on input "Job title" at bounding box center [489, 241] width 545 height 28
type input "C"
type input "Machine operator"
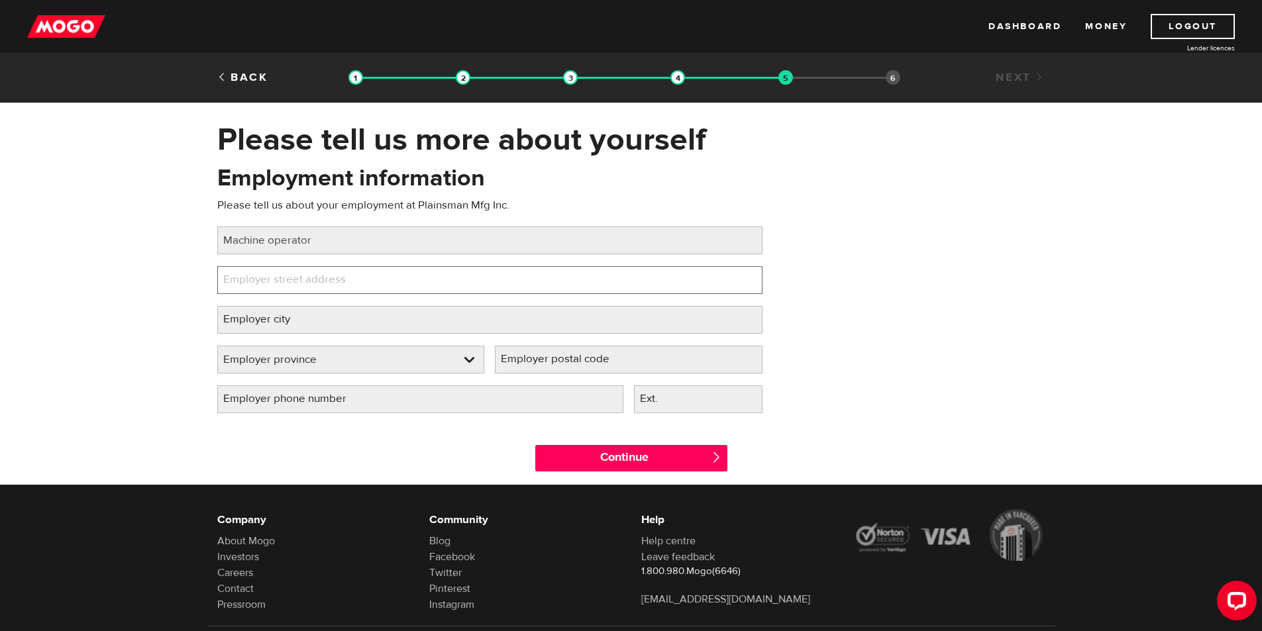
paste input "[STREET_ADDRESS][PERSON_NAME]"
type input "[STREET_ADDRESS][PERSON_NAME]"
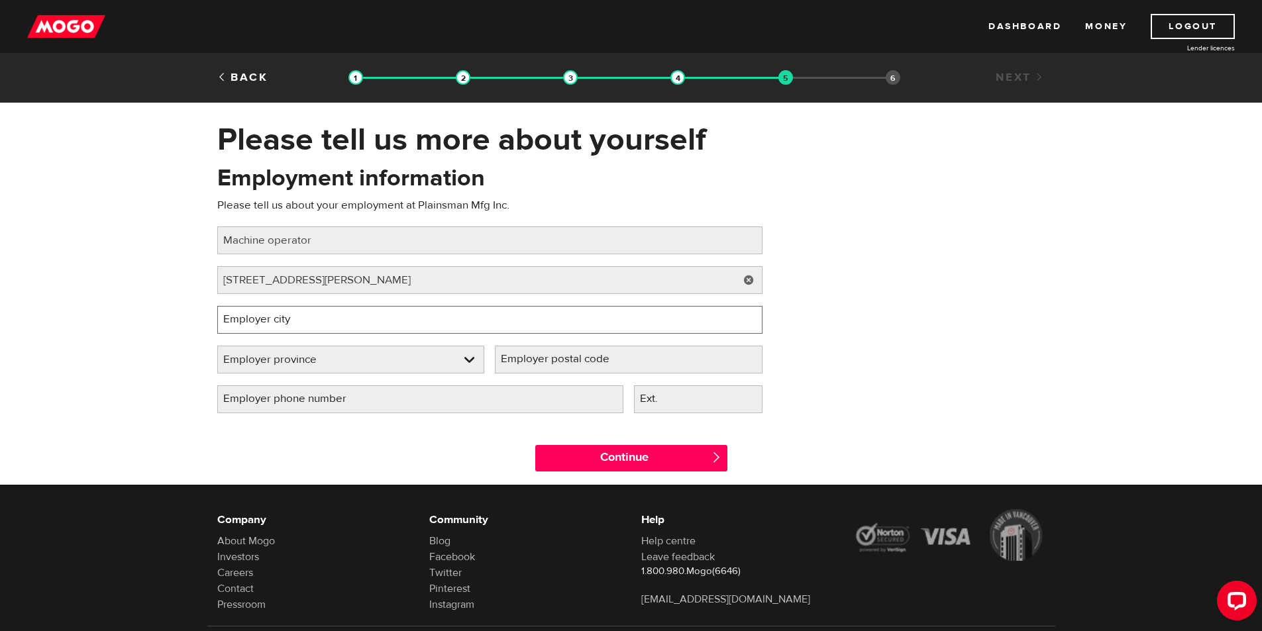
click at [323, 323] on input "Employer city" at bounding box center [489, 320] width 545 height 28
type input "[GEOGRAPHIC_DATA]"
select select "AB"
type input "T6X 0G5"
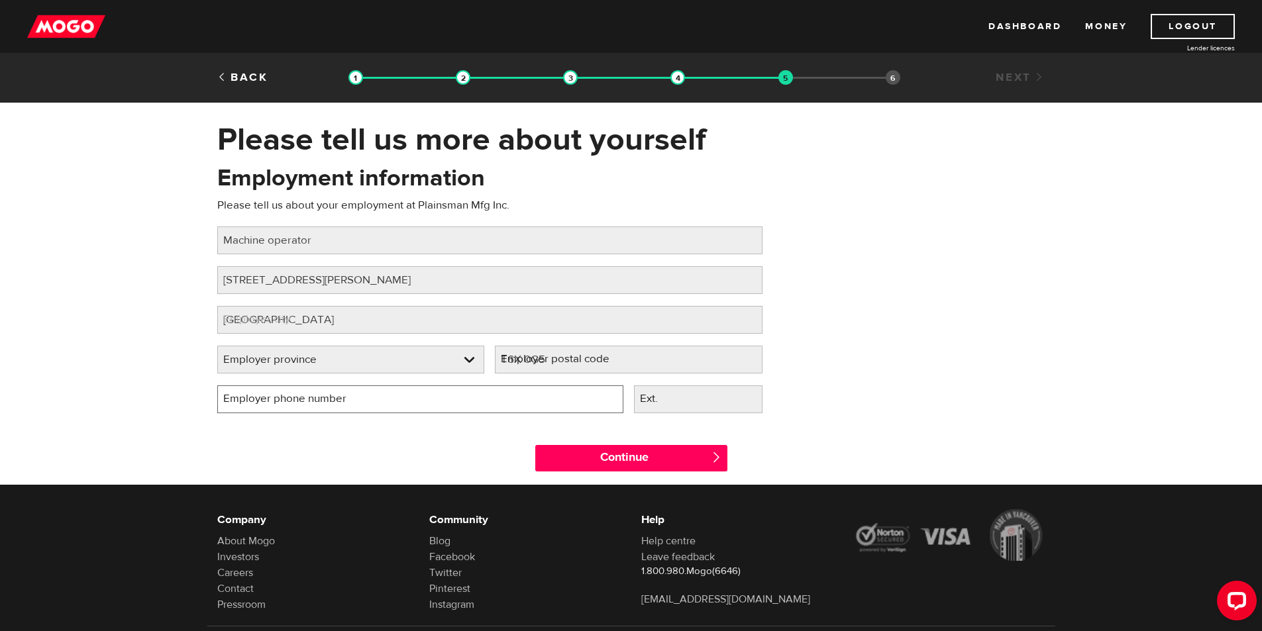
type input "[PHONE_NUMBER]"
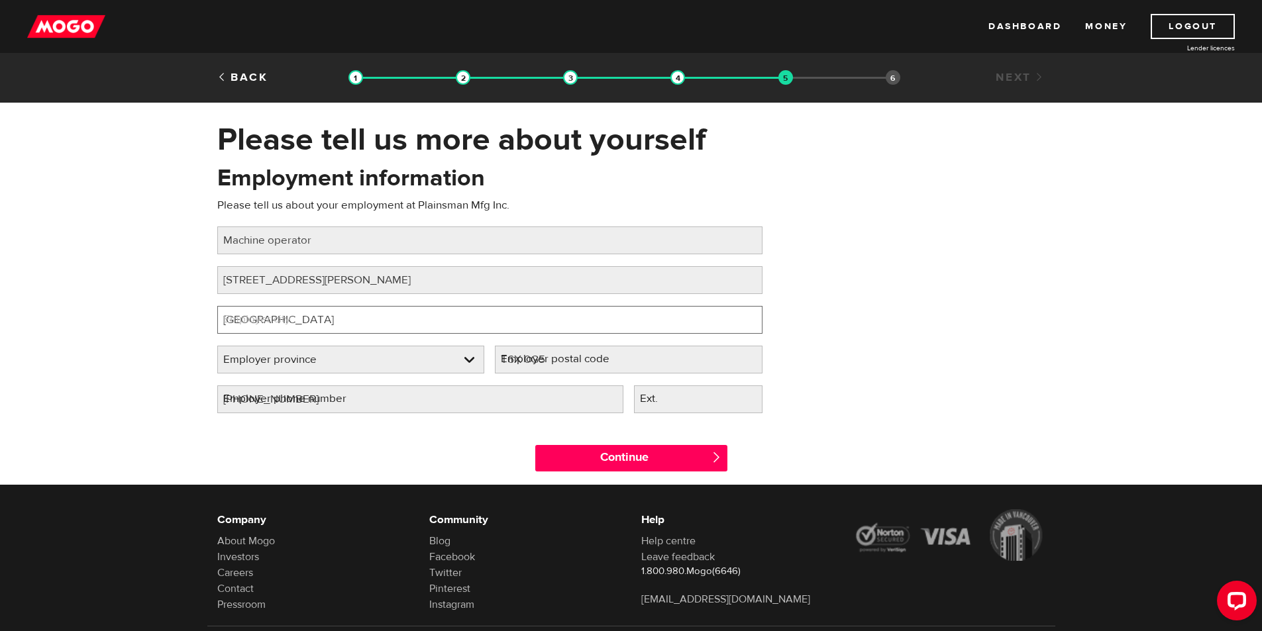
select select "AB"
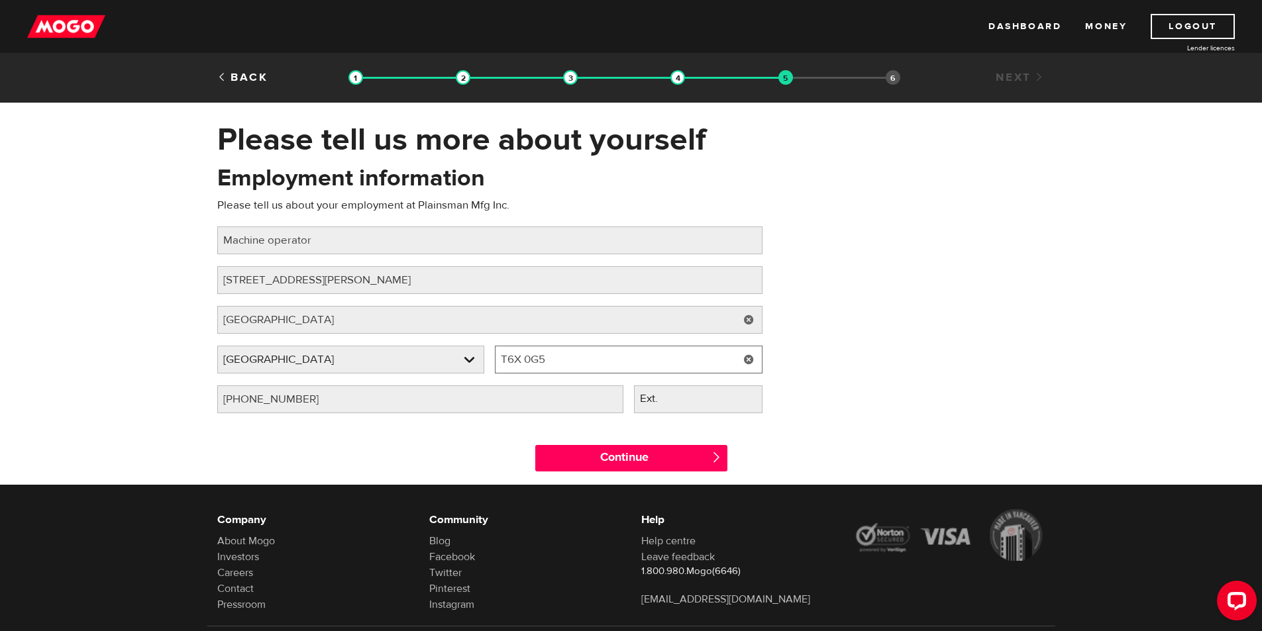
click at [589, 364] on input "T6X 0G5" at bounding box center [629, 360] width 268 height 28
drag, startPoint x: 570, startPoint y: 362, endPoint x: 407, endPoint y: 370, distance: 163.2
click at [407, 370] on div "Employer province Please select your employer's province [GEOGRAPHIC_DATA] Empl…" at bounding box center [490, 366] width 556 height 40
type input "T6E5J7"
drag, startPoint x: 479, startPoint y: 282, endPoint x: 332, endPoint y: 286, distance: 147.2
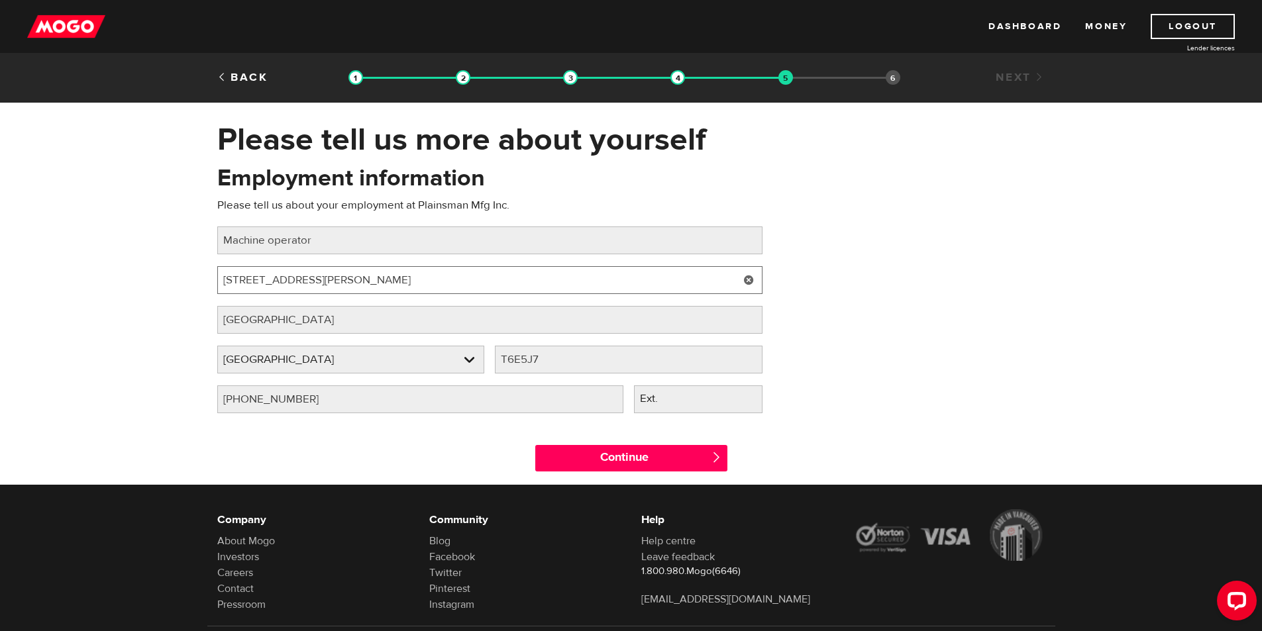
click at [332, 286] on input "8305 McIntyre Rd NW, Edmonton, AB T6E 5J7" at bounding box center [489, 280] width 545 height 28
type input "8305 McIntyre Rd NW"
drag, startPoint x: 437, startPoint y: 400, endPoint x: 207, endPoint y: 415, distance: 230.4
click at [207, 415] on div "Employment information Please tell us about your employment at Plainsman Mfg In…" at bounding box center [489, 293] width 565 height 263
type input "(780) 496-9800"
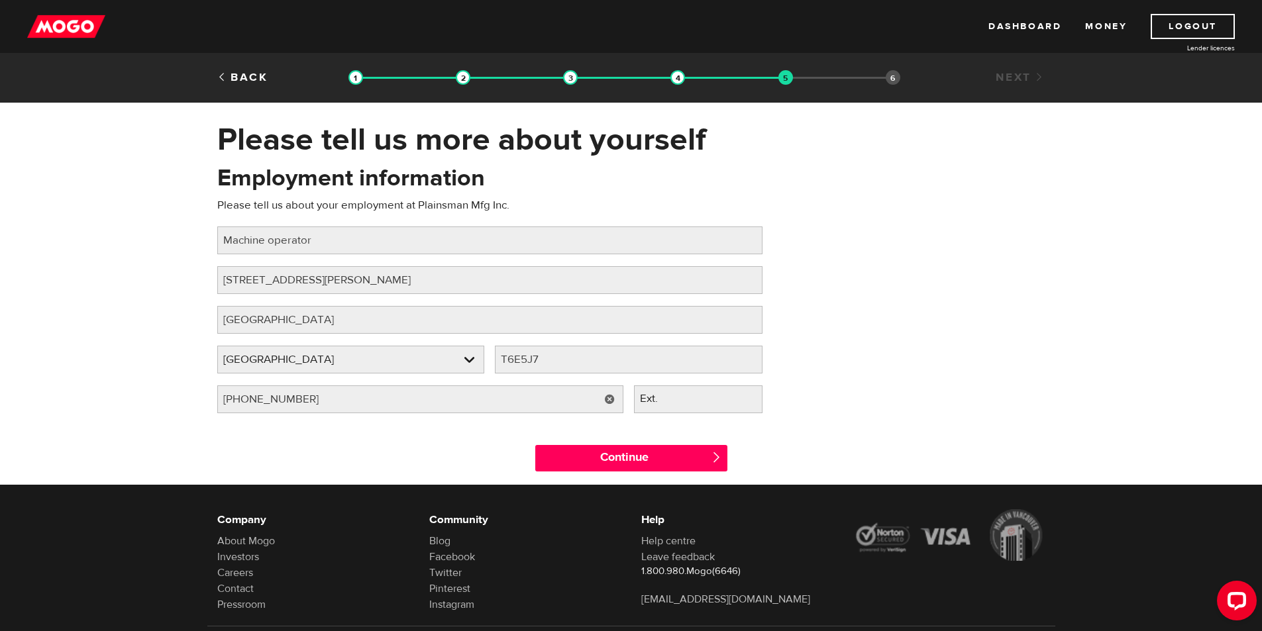
click at [429, 432] on div "Continue " at bounding box center [631, 455] width 848 height 60
click at [649, 464] on input "Continue" at bounding box center [631, 458] width 192 height 27
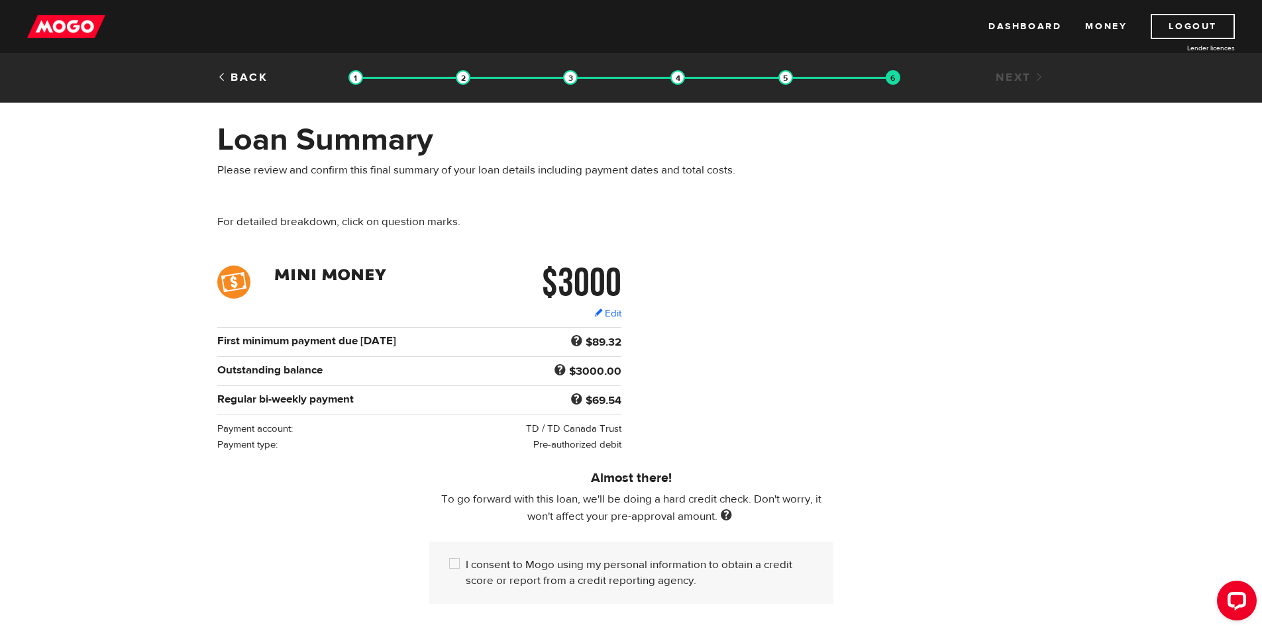
click at [735, 305] on div "$3000 Edit $3000 Regular bi-weekly payment $69.54 First minimum payment due Oct…" at bounding box center [631, 359] width 848 height 187
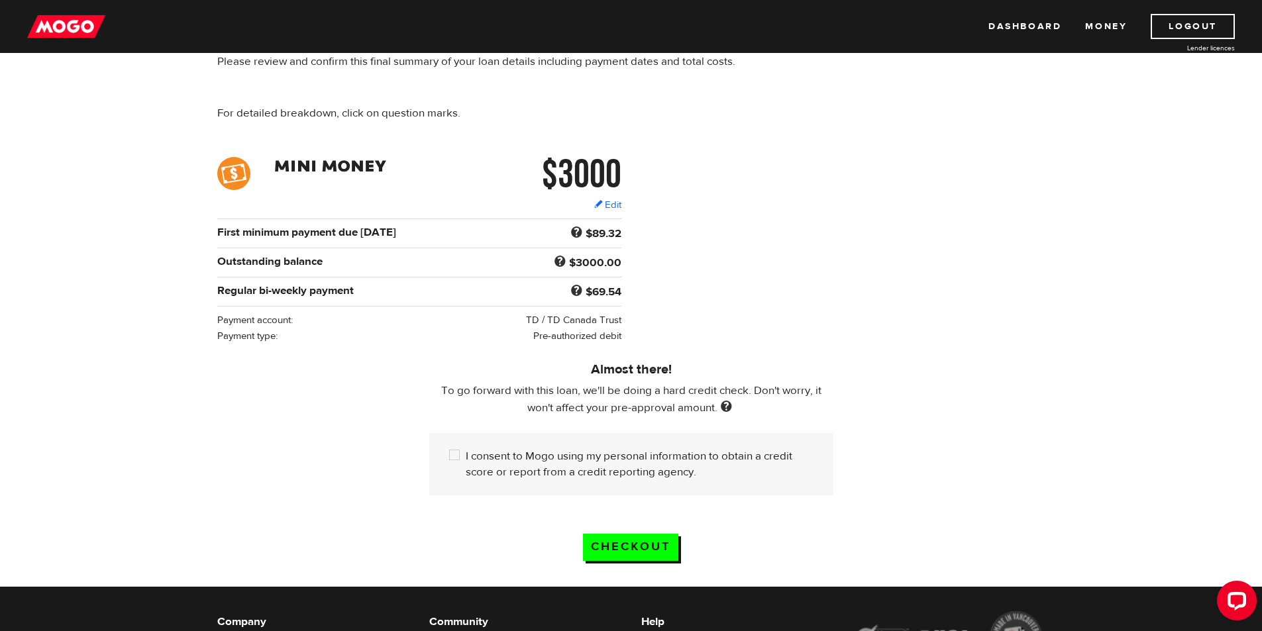
scroll to position [133, 0]
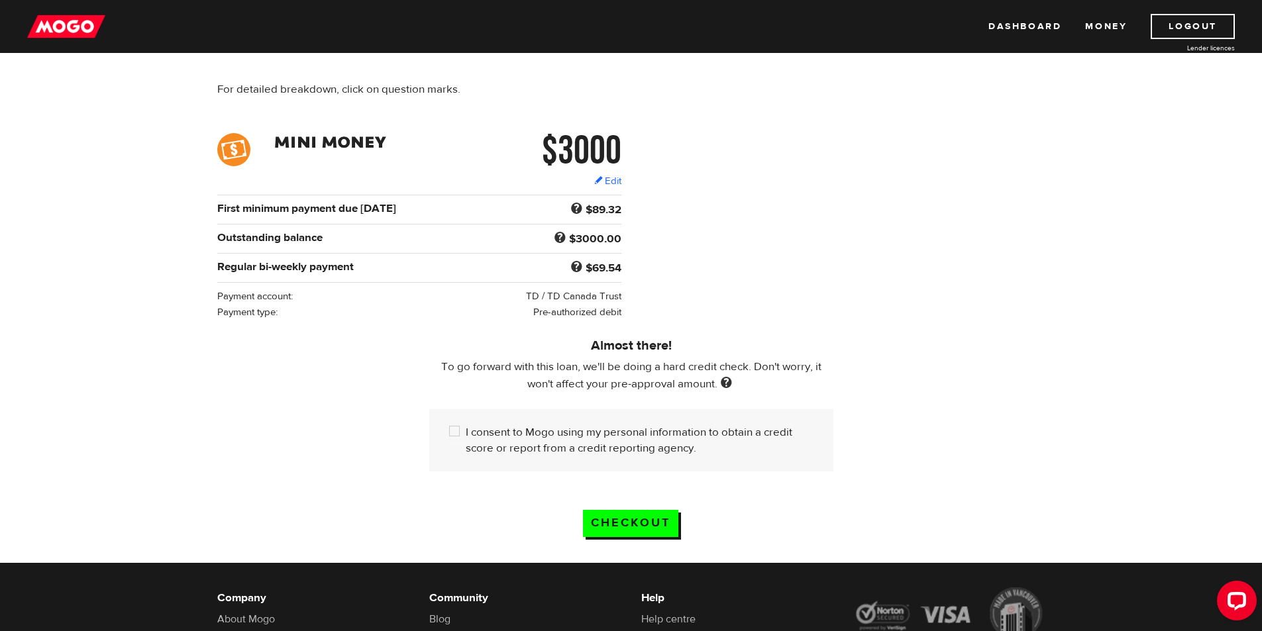
click at [720, 312] on div "$3000 Edit $3000 Regular bi-weekly payment $69.54 First minimum payment due Oct…" at bounding box center [631, 226] width 848 height 187
click at [461, 430] on input "I consent to Mogo using my personal information to obtain a credit score or rep…" at bounding box center [457, 433] width 17 height 17
checkbox input "true"
click at [634, 523] on input "Checkout" at bounding box center [630, 523] width 95 height 27
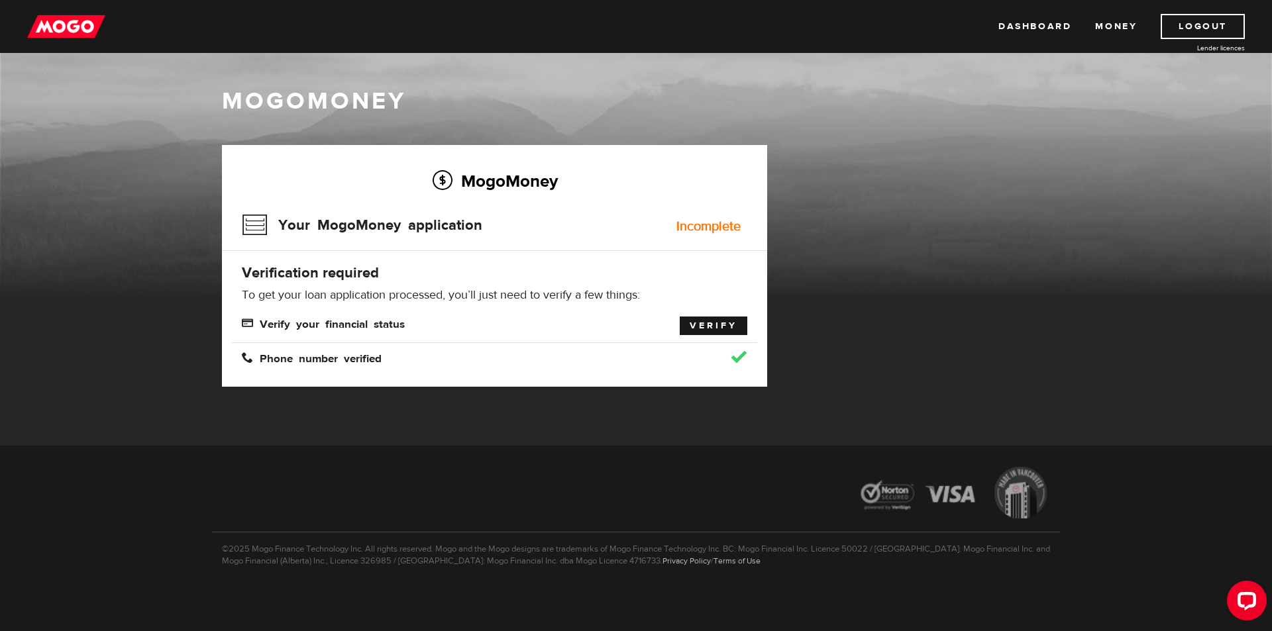
click at [700, 330] on link "Verify" at bounding box center [714, 326] width 68 height 19
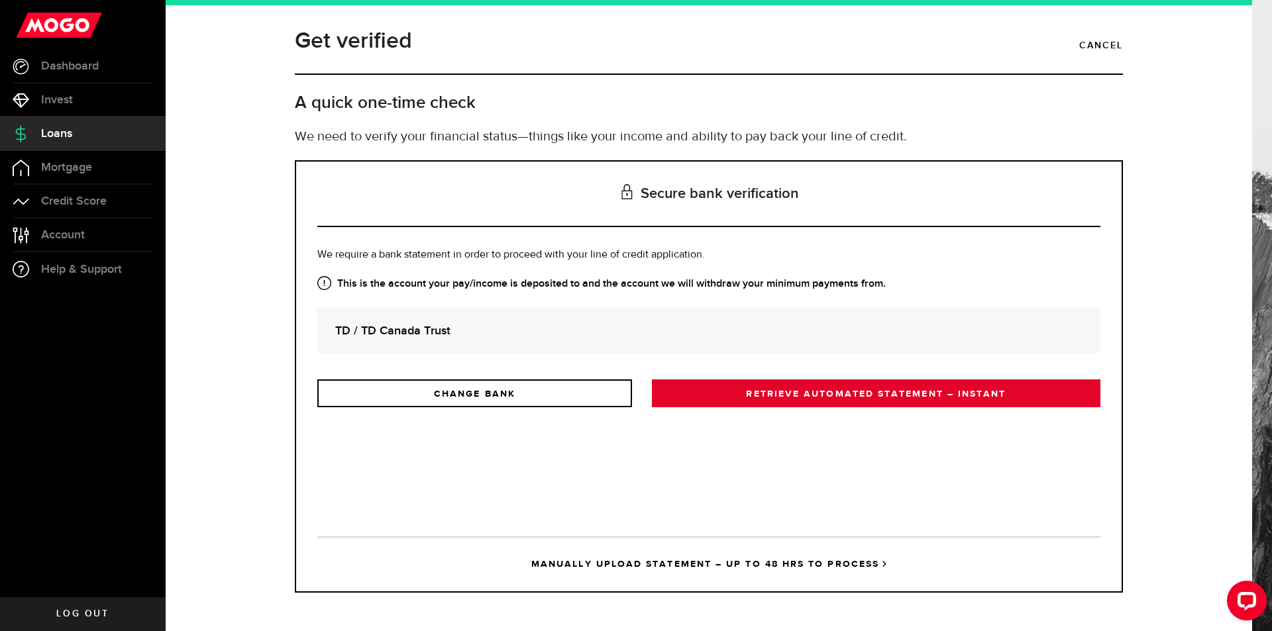
click at [712, 394] on link "RETRIEVE AUTOMATED STATEMENT – INSTANT" at bounding box center [876, 394] width 449 height 28
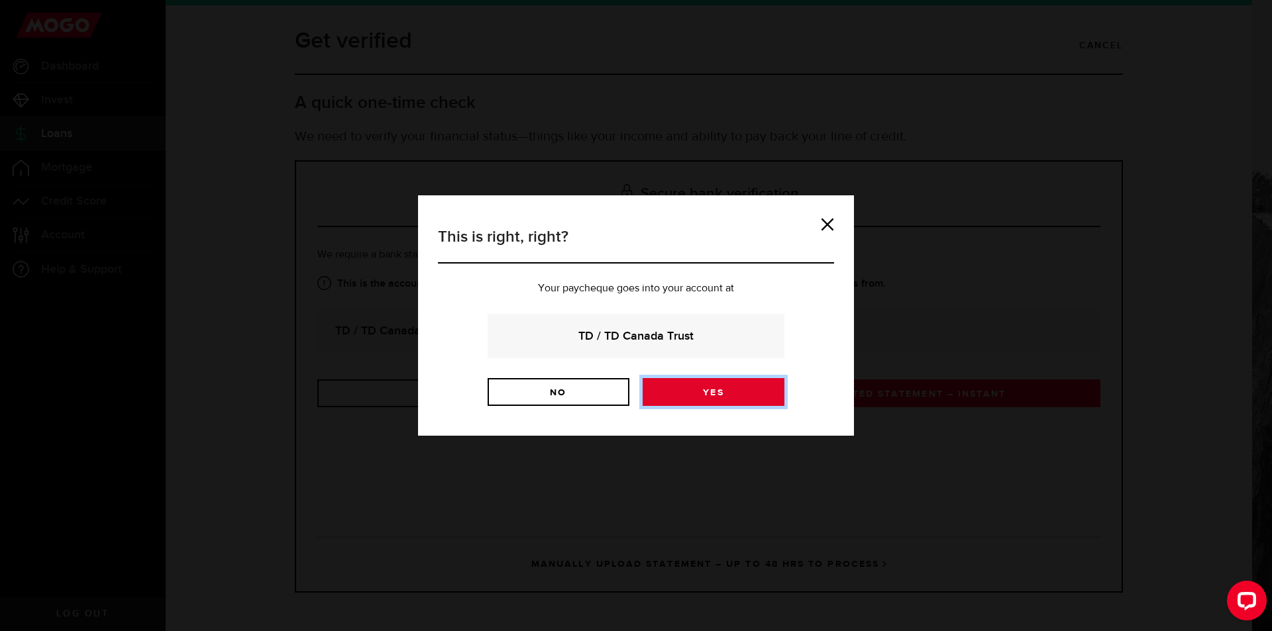
click at [710, 394] on link "Yes" at bounding box center [714, 392] width 142 height 28
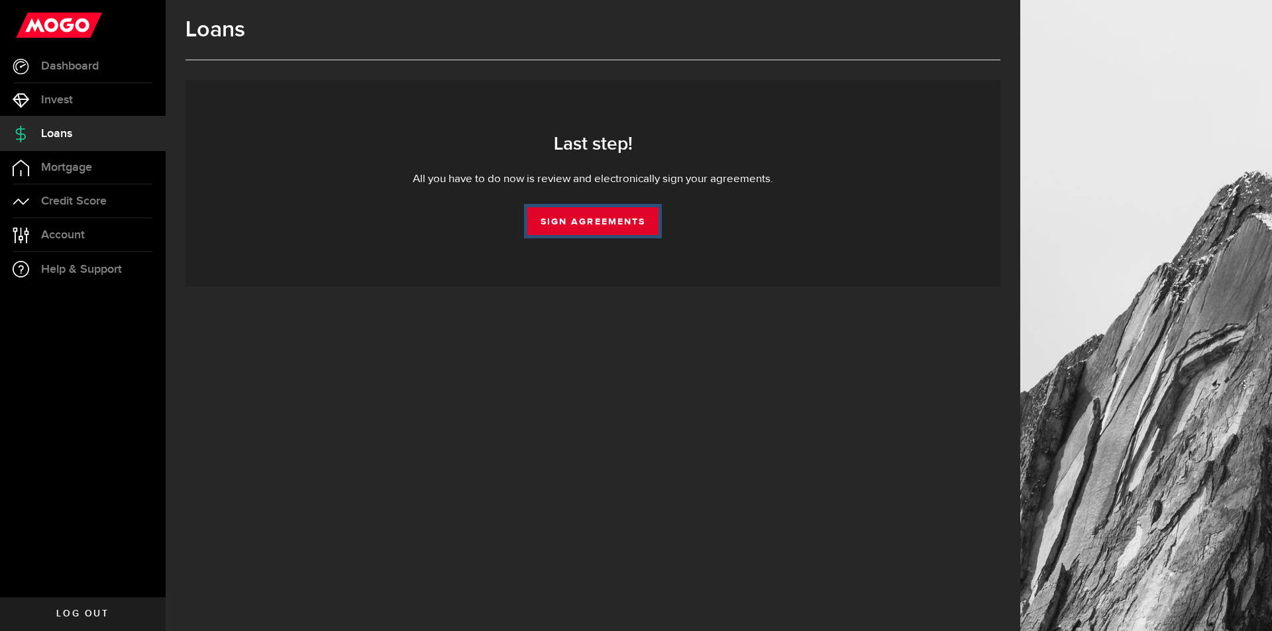
click at [618, 227] on link "Sign Agreements" at bounding box center [592, 221] width 131 height 28
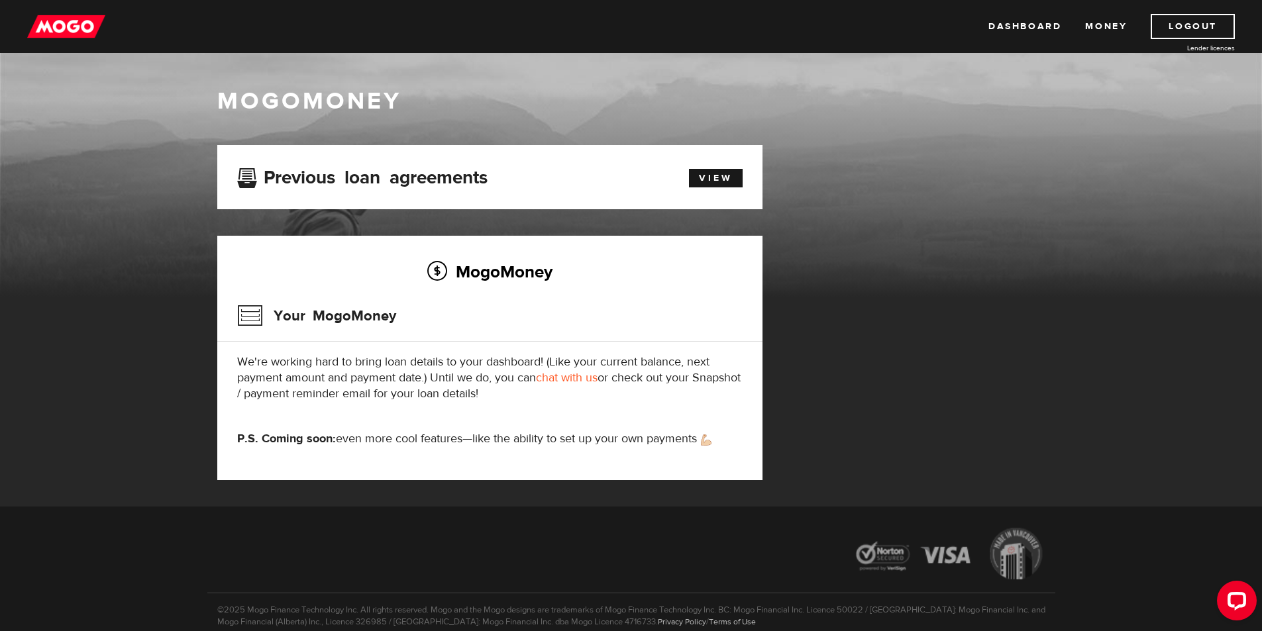
click at [537, 400] on p "We're working hard to bring loan details to your dashboard! (Like your current …" at bounding box center [490, 378] width 506 height 48
click at [704, 181] on link "View" at bounding box center [716, 178] width 54 height 19
